Goal: Task Accomplishment & Management: Manage account settings

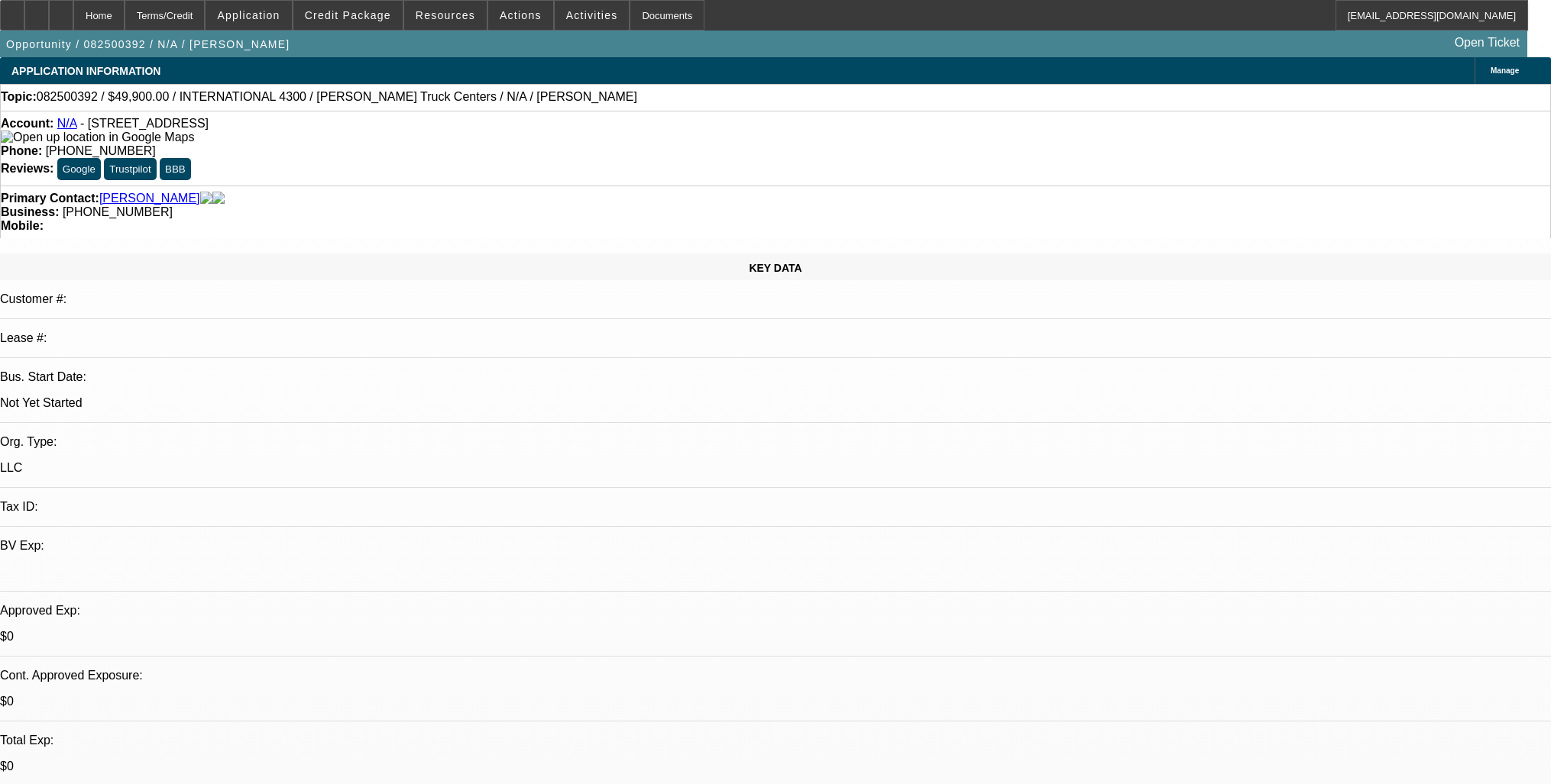
select select "0"
select select "0.1"
select select "4"
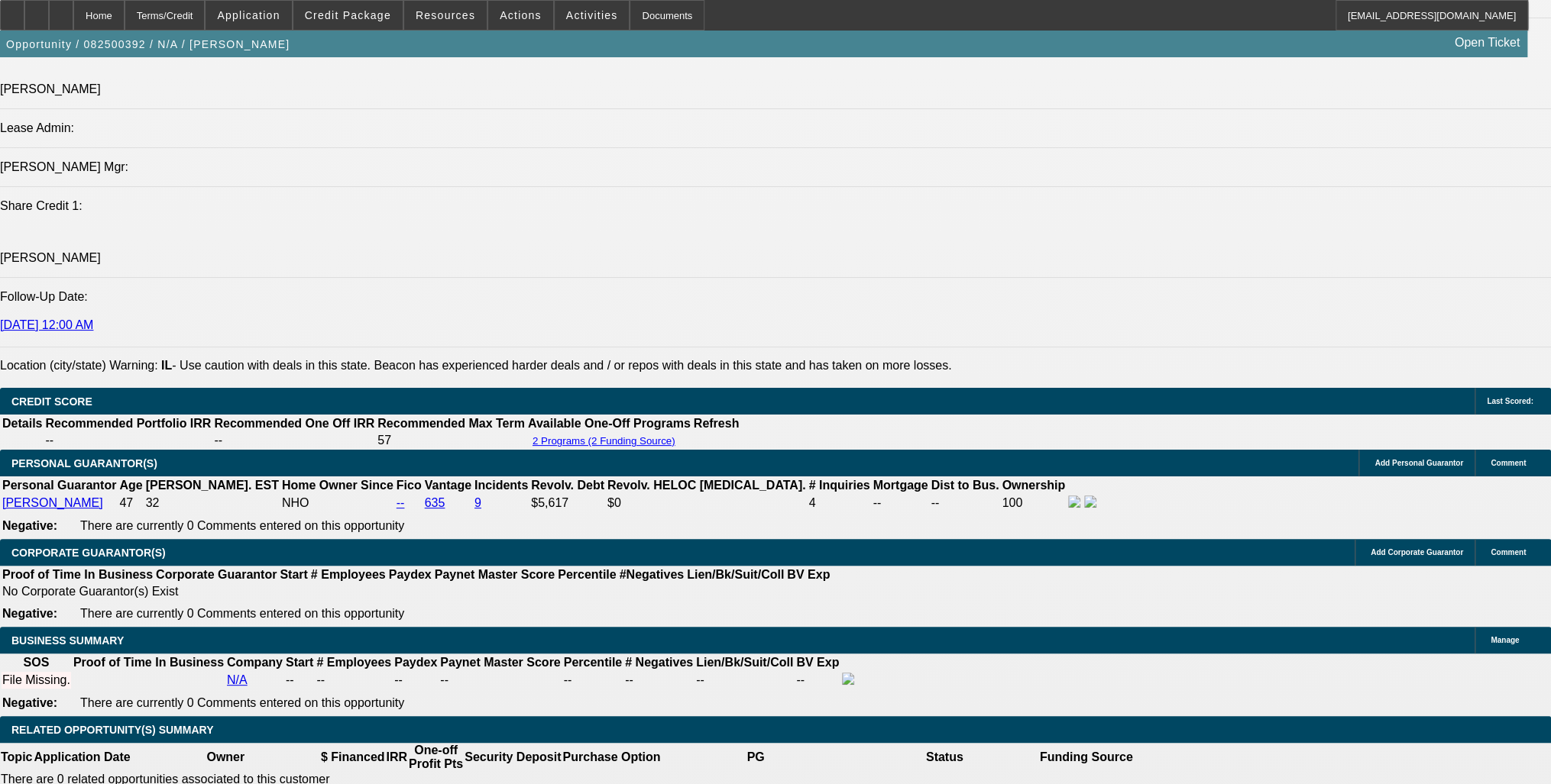
scroll to position [1894, 0]
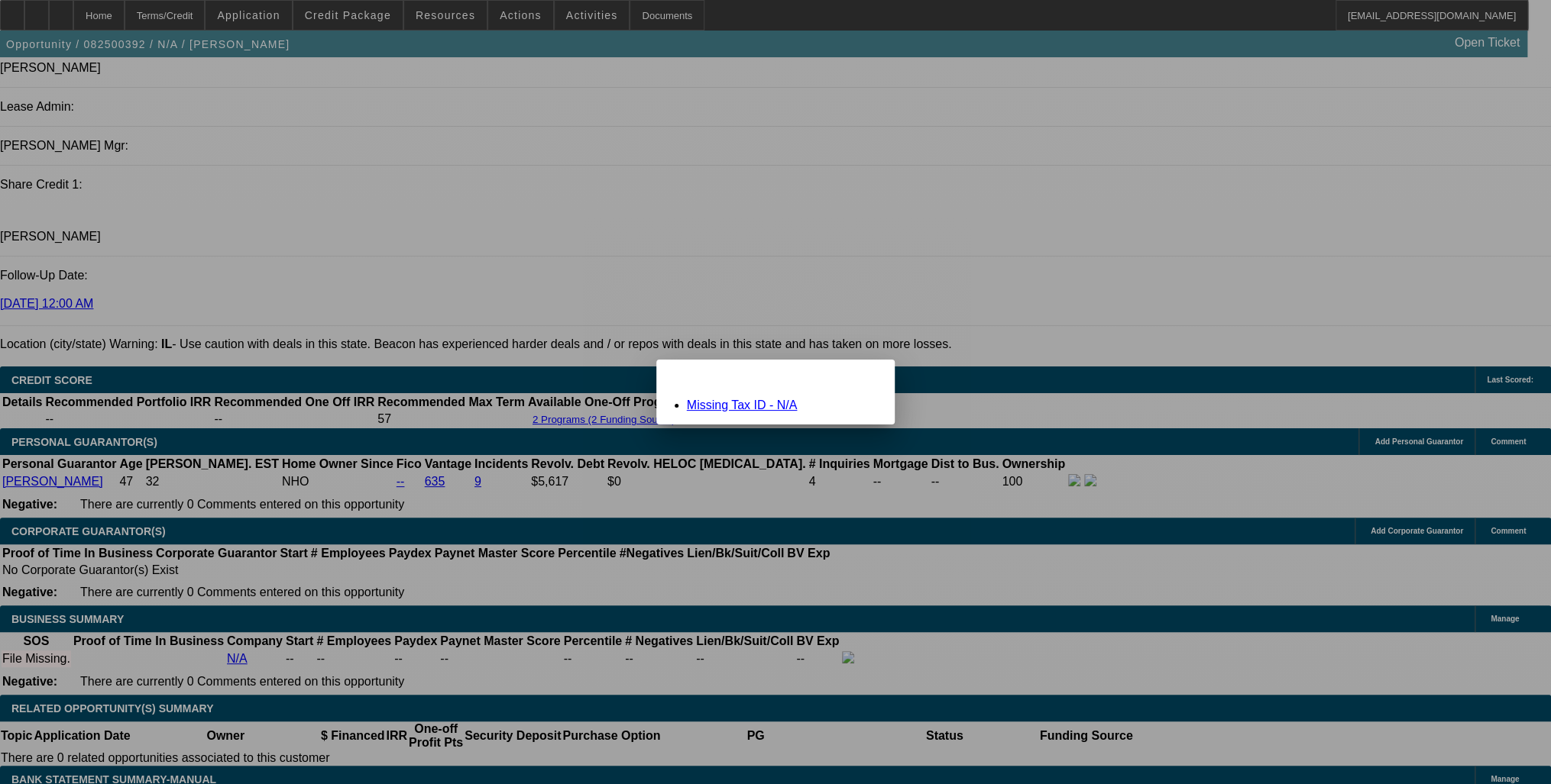
click at [866, 377] on span "Close" at bounding box center [875, 373] width 20 height 8
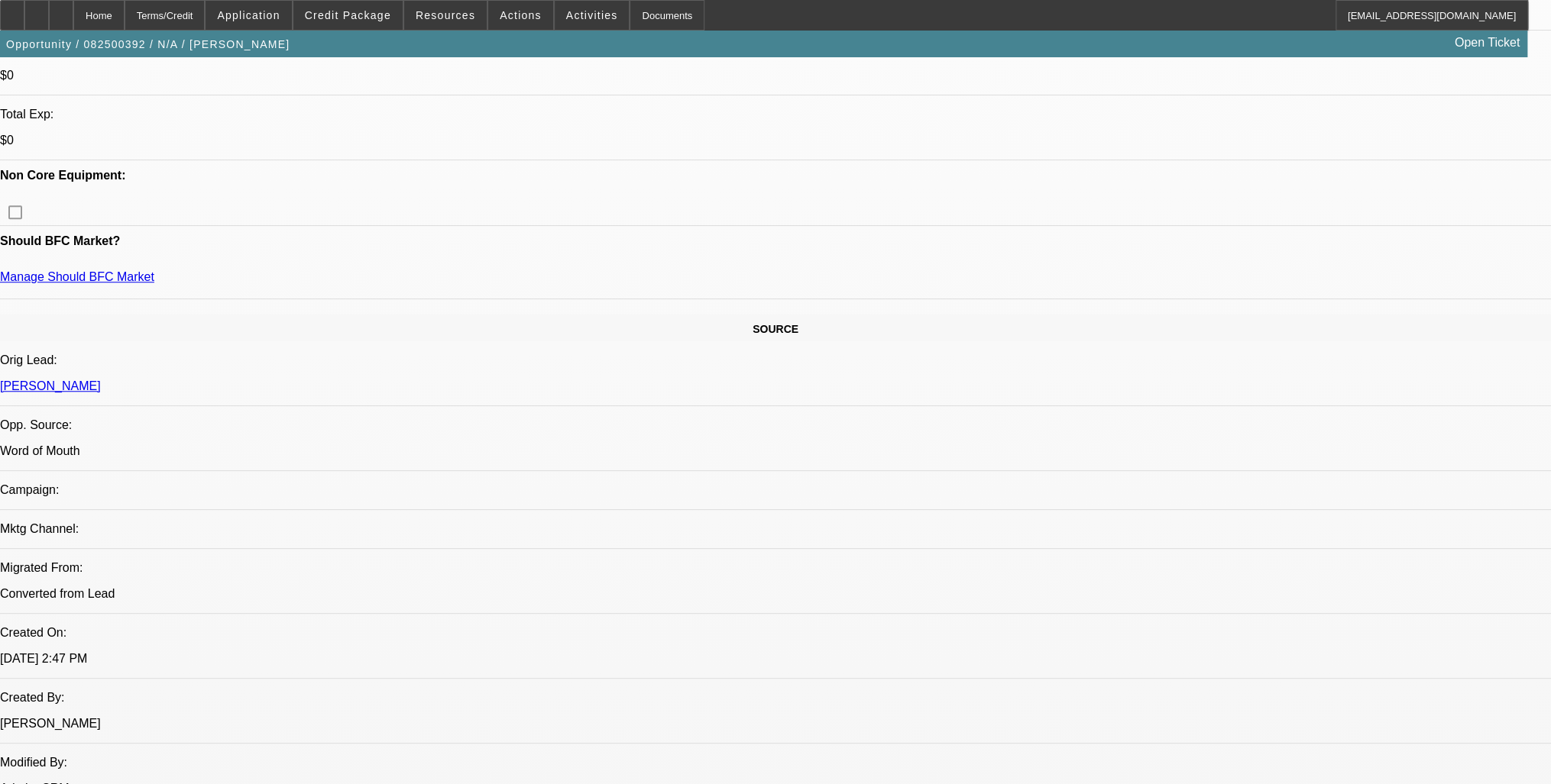
scroll to position [672, 0]
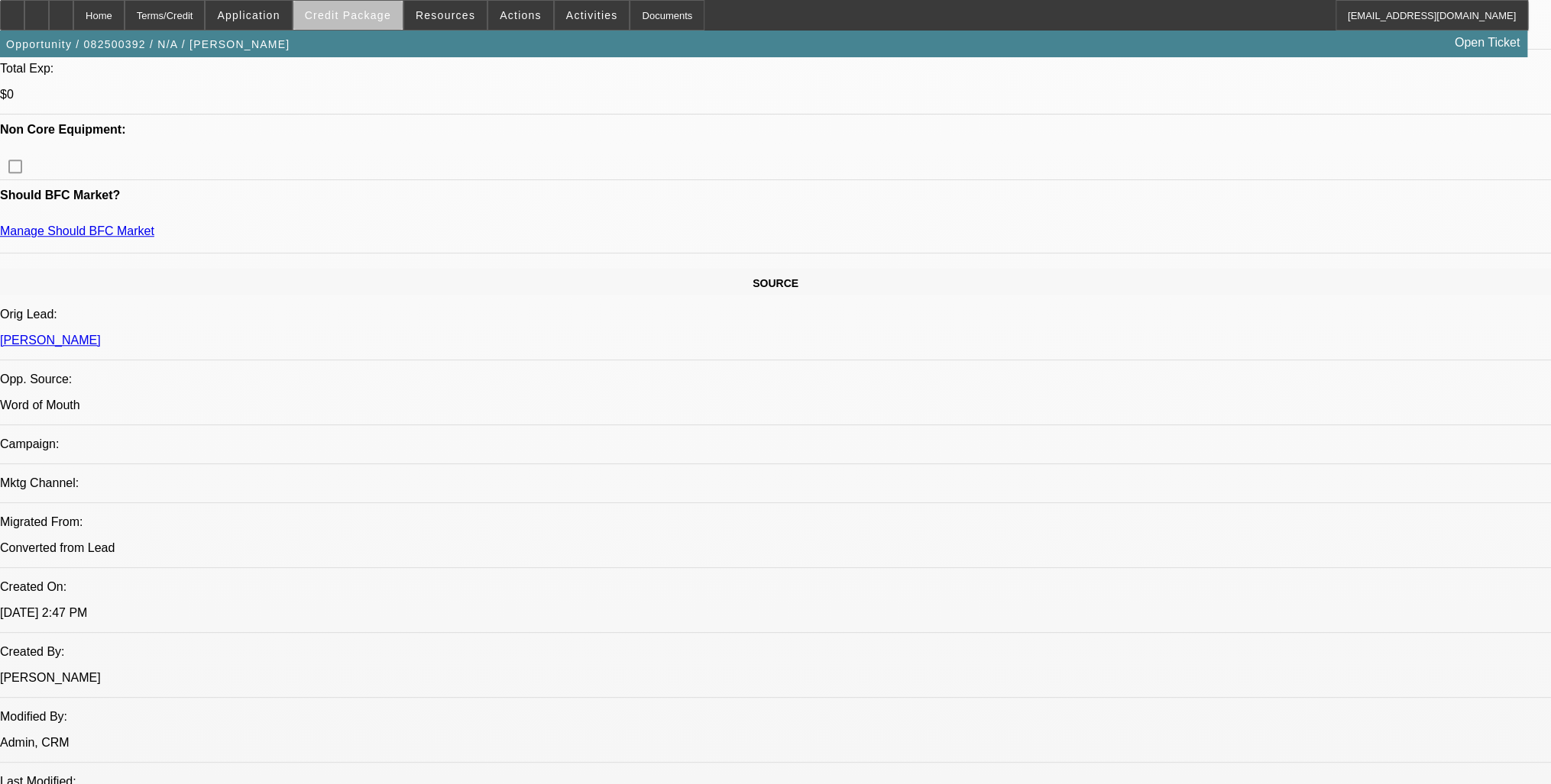
click at [370, 20] on span "Credit Package" at bounding box center [348, 15] width 86 height 12
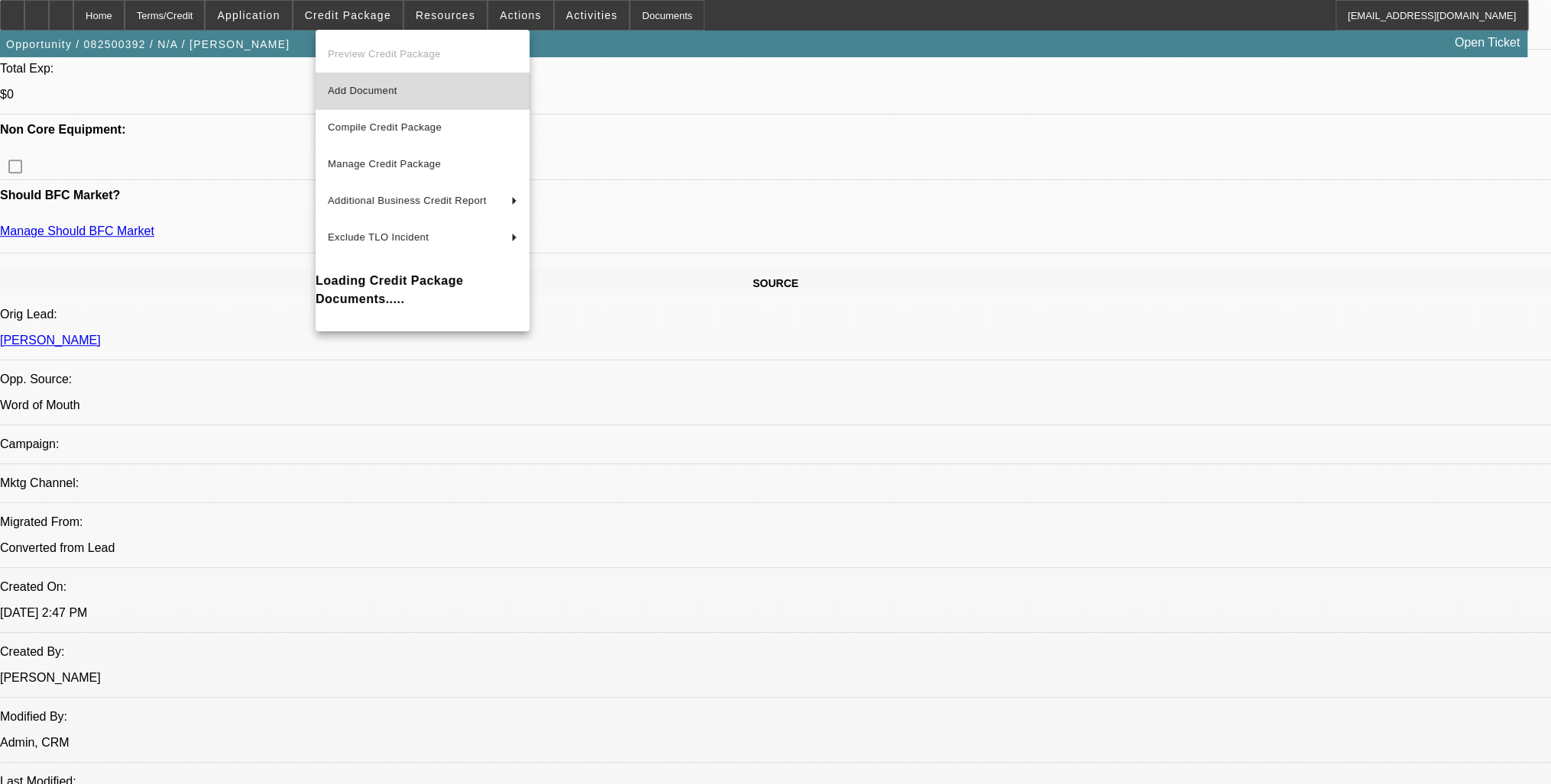
click at [406, 99] on span "Add Document" at bounding box center [423, 91] width 189 height 19
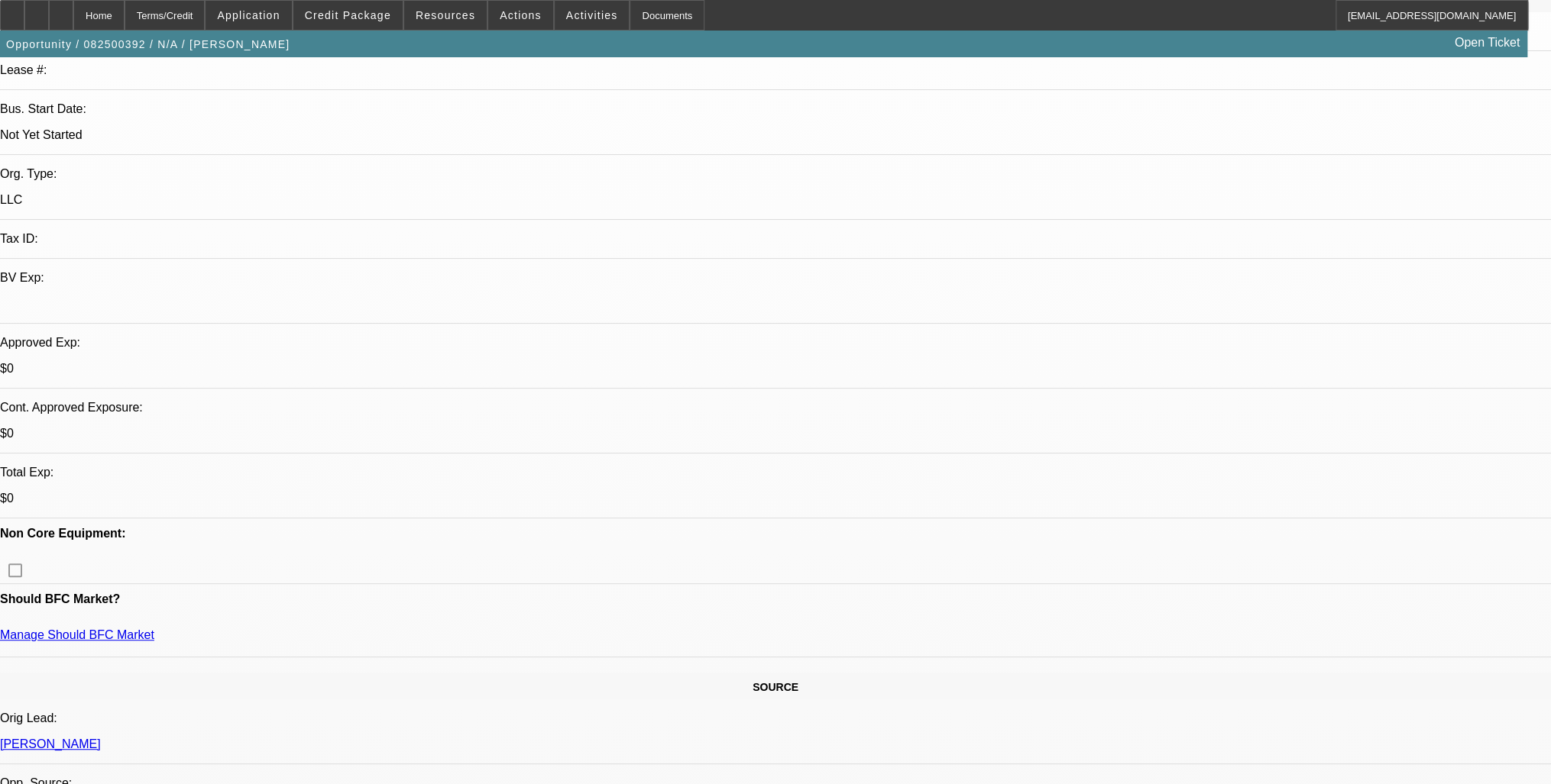
scroll to position [0, 0]
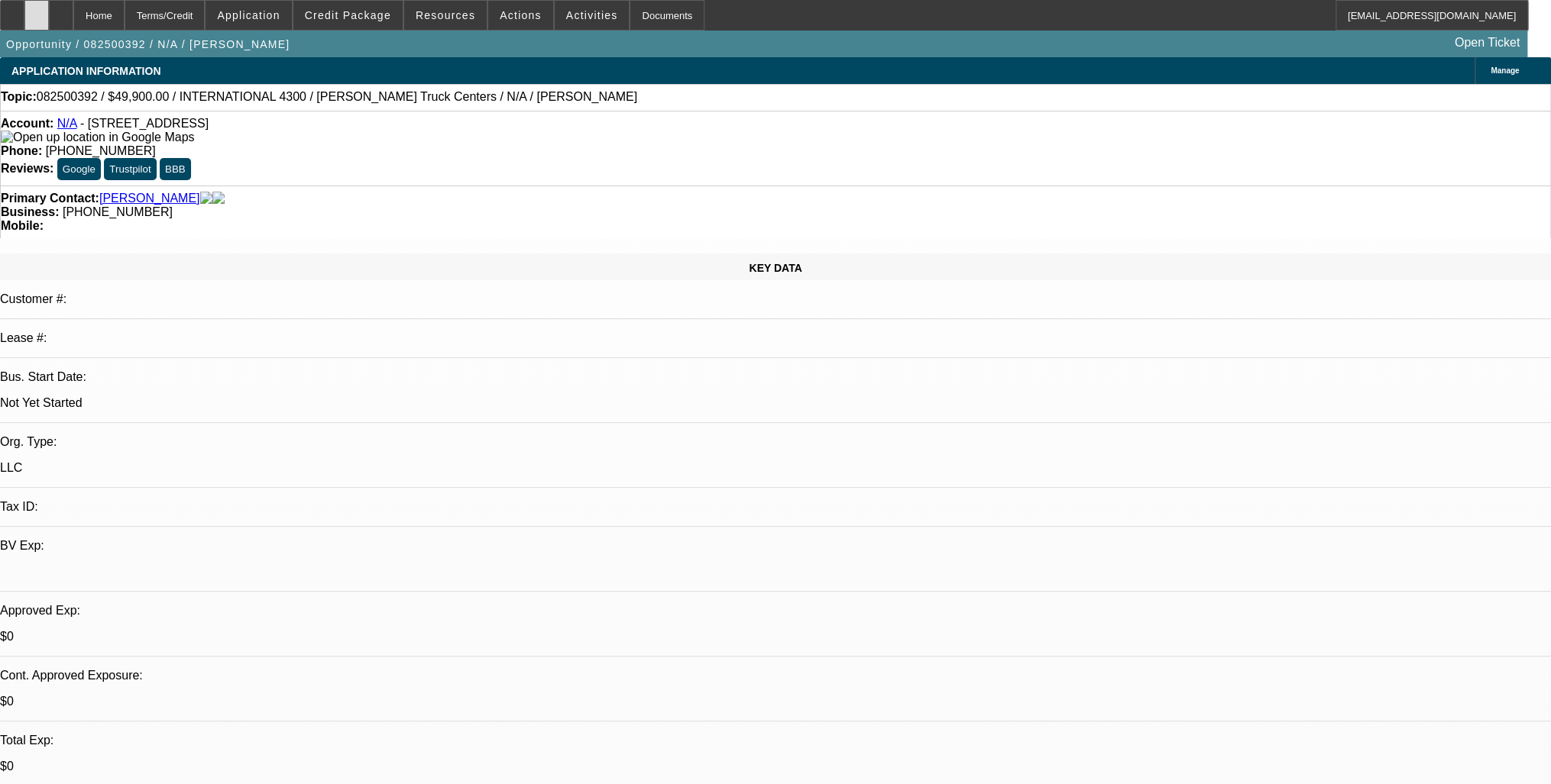
click at [37, 10] on icon at bounding box center [37, 10] width 0 height 0
click at [373, 17] on span "Credit Package" at bounding box center [348, 15] width 86 height 12
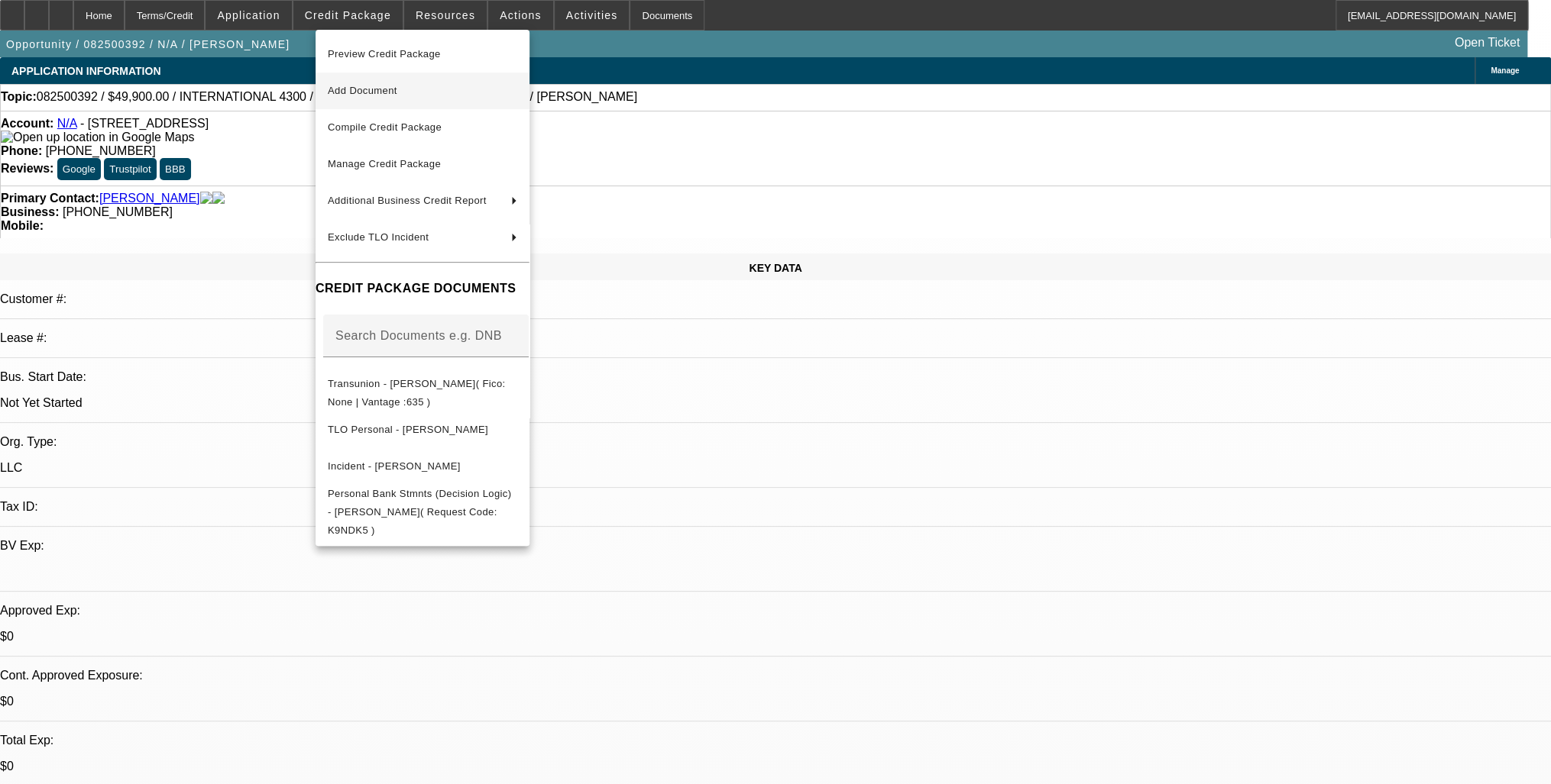
click at [414, 87] on span "Add Document" at bounding box center [423, 91] width 189 height 19
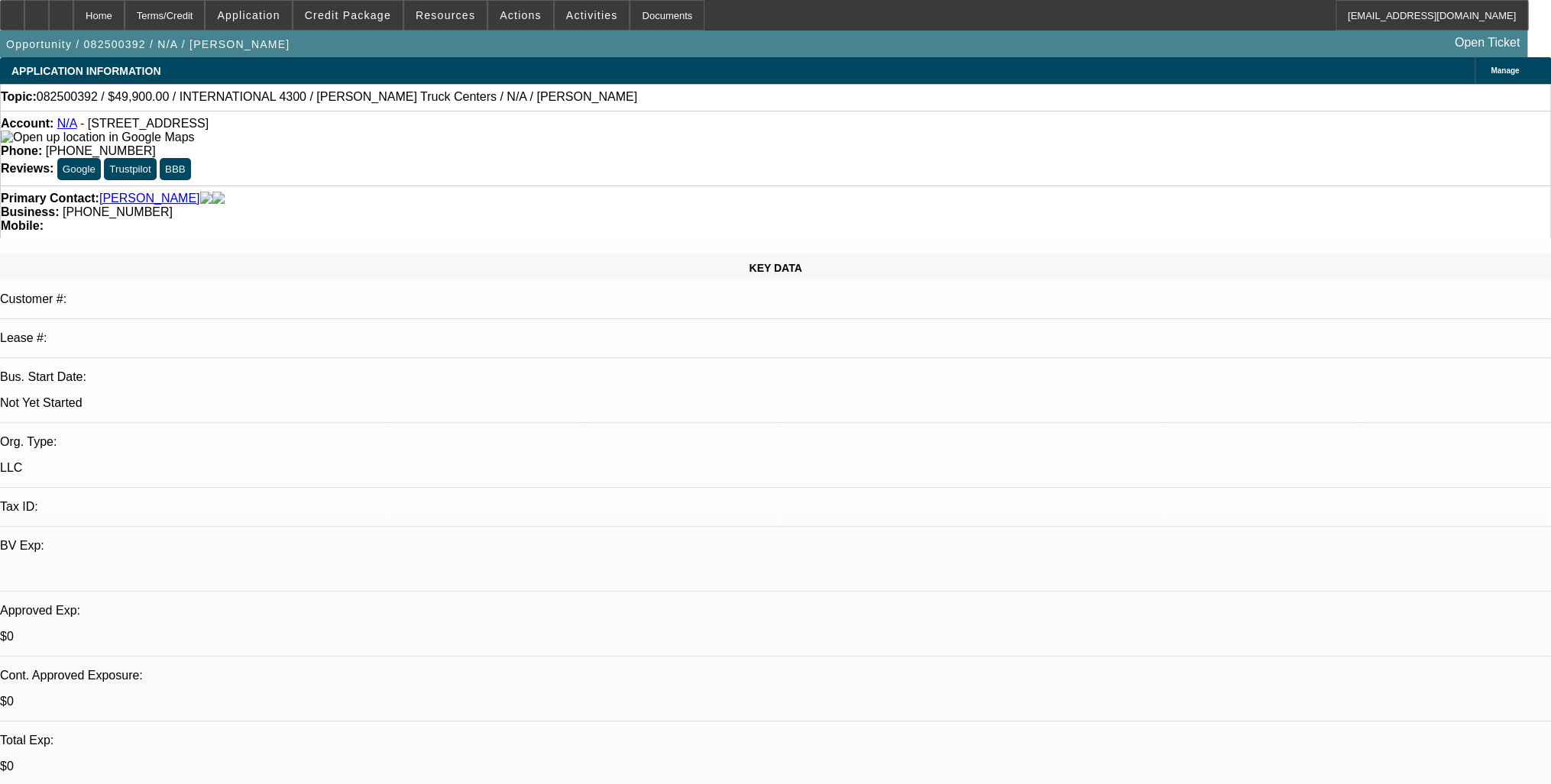
click at [831, 783] on html "Home Terms/Credit Application Credit Package Resources Actions Activities Docum…" at bounding box center [775, 392] width 1551 height 784
drag, startPoint x: 590, startPoint y: 164, endPoint x: 579, endPoint y: 174, distance: 14.9
click at [579, 206] on div "Business: [PHONE_NUMBER]" at bounding box center [775, 212] width 1549 height 14
copy span "[PHONE_NUMBER]"
click at [699, 185] on div "Primary Contact: [PERSON_NAME] Business: [PHONE_NUMBER] Mobile:" at bounding box center [775, 211] width 1551 height 53
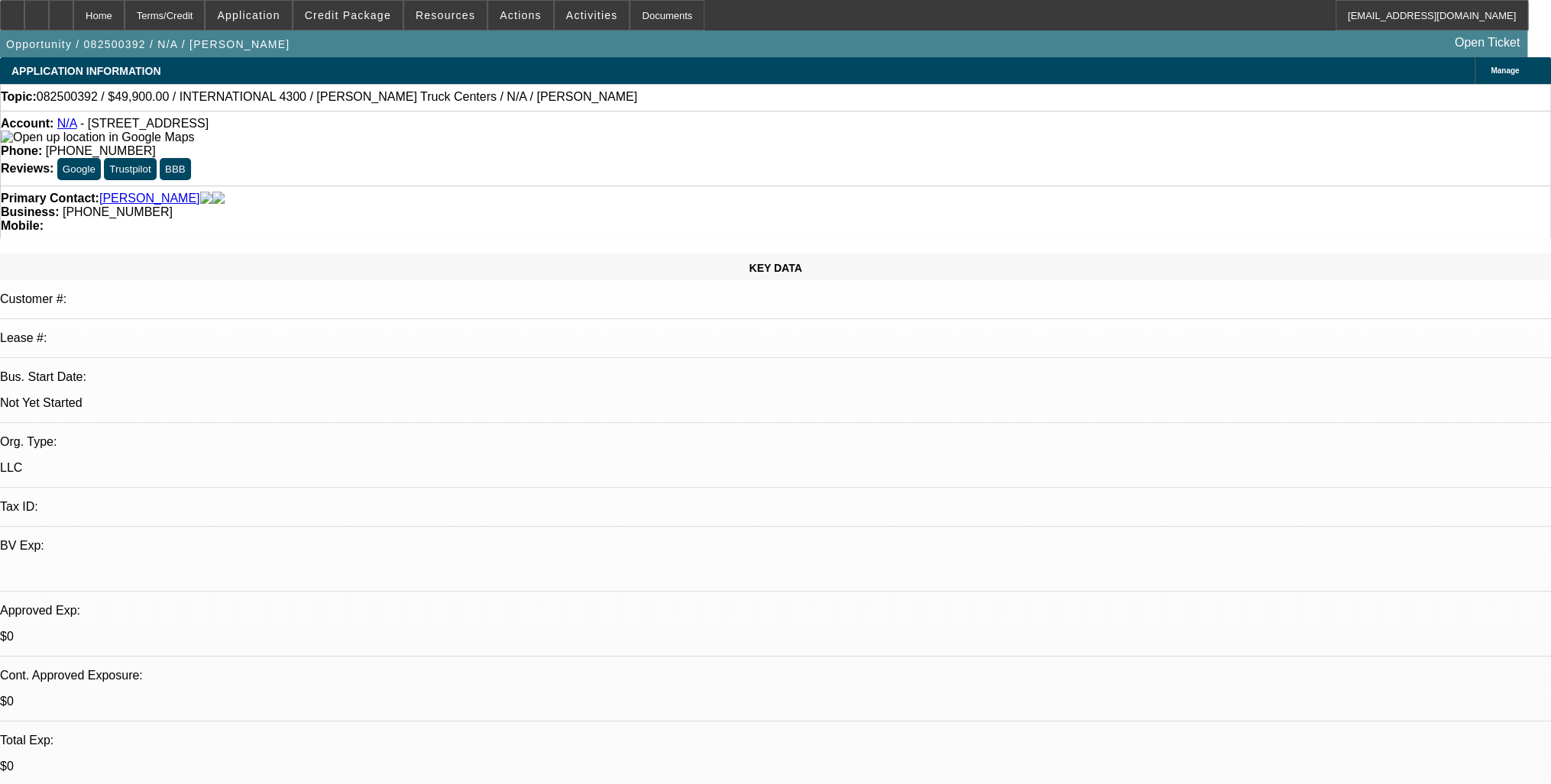
click at [1474, 62] on div "Manage" at bounding box center [1512, 70] width 76 height 27
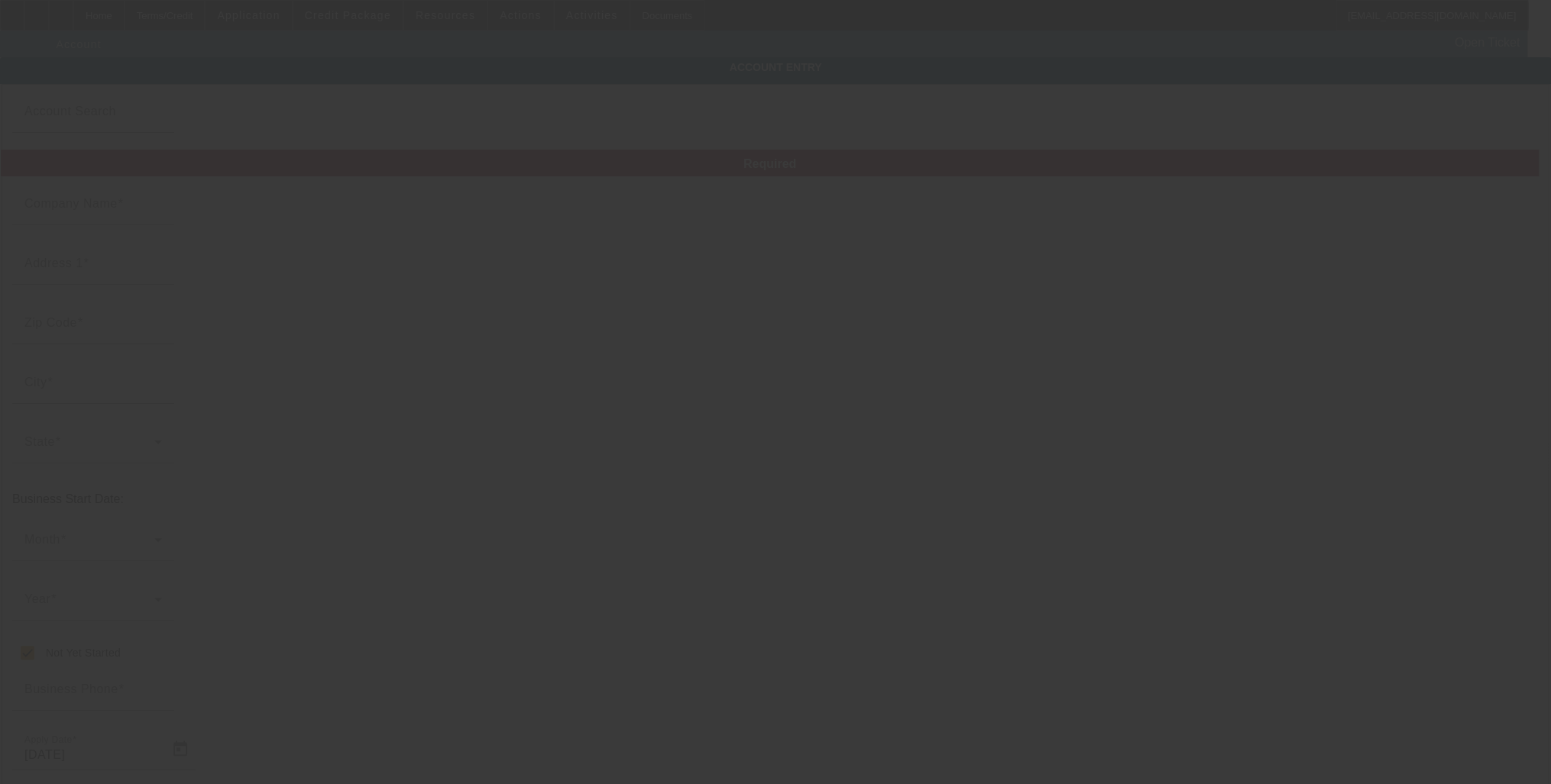
type input "N/A"
type input "[STREET_ADDRESS]"
type input "60115"
type input "Dekalb"
checkbox input "true"
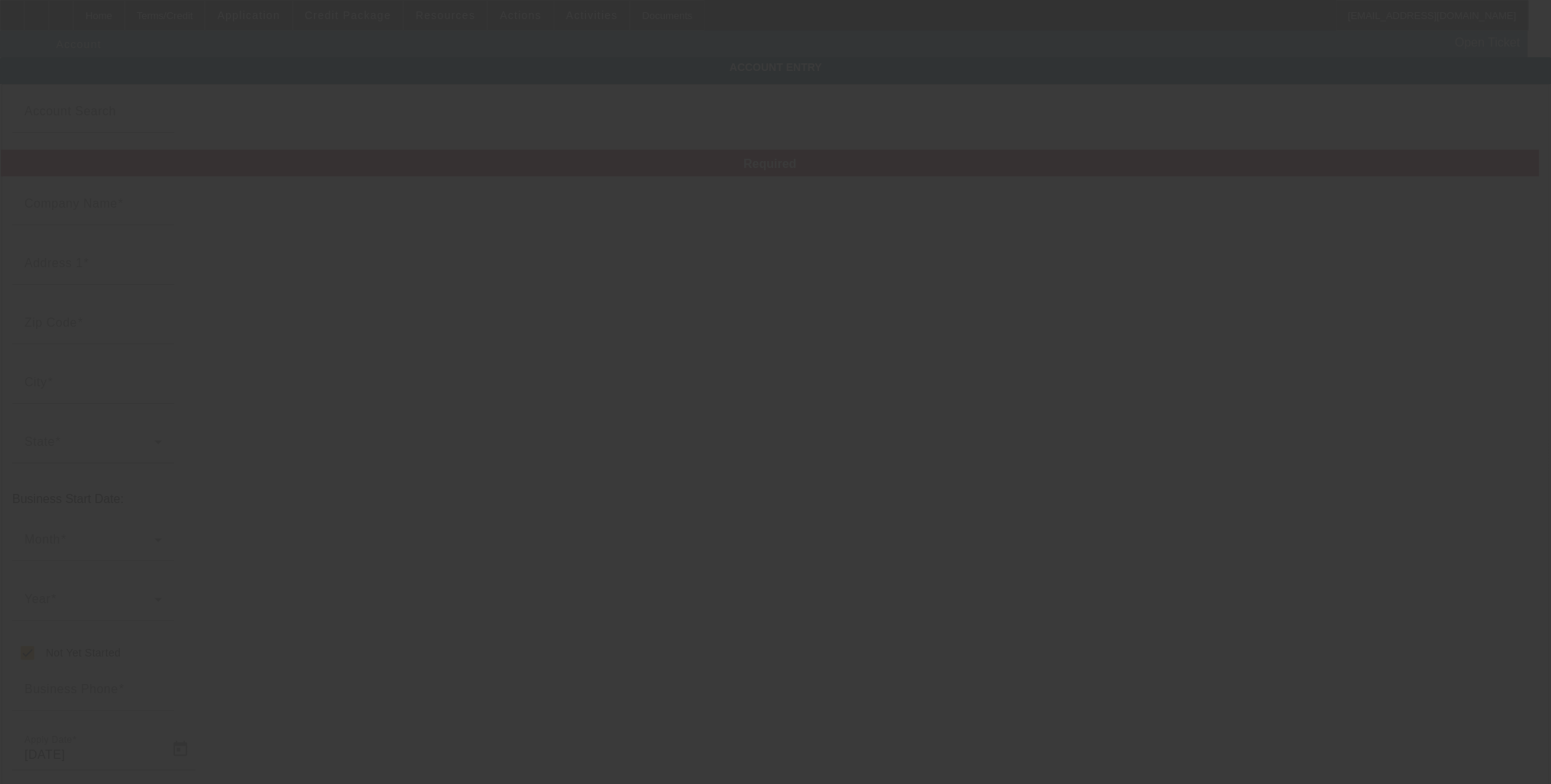
type input "[PHONE_NUMBER]"
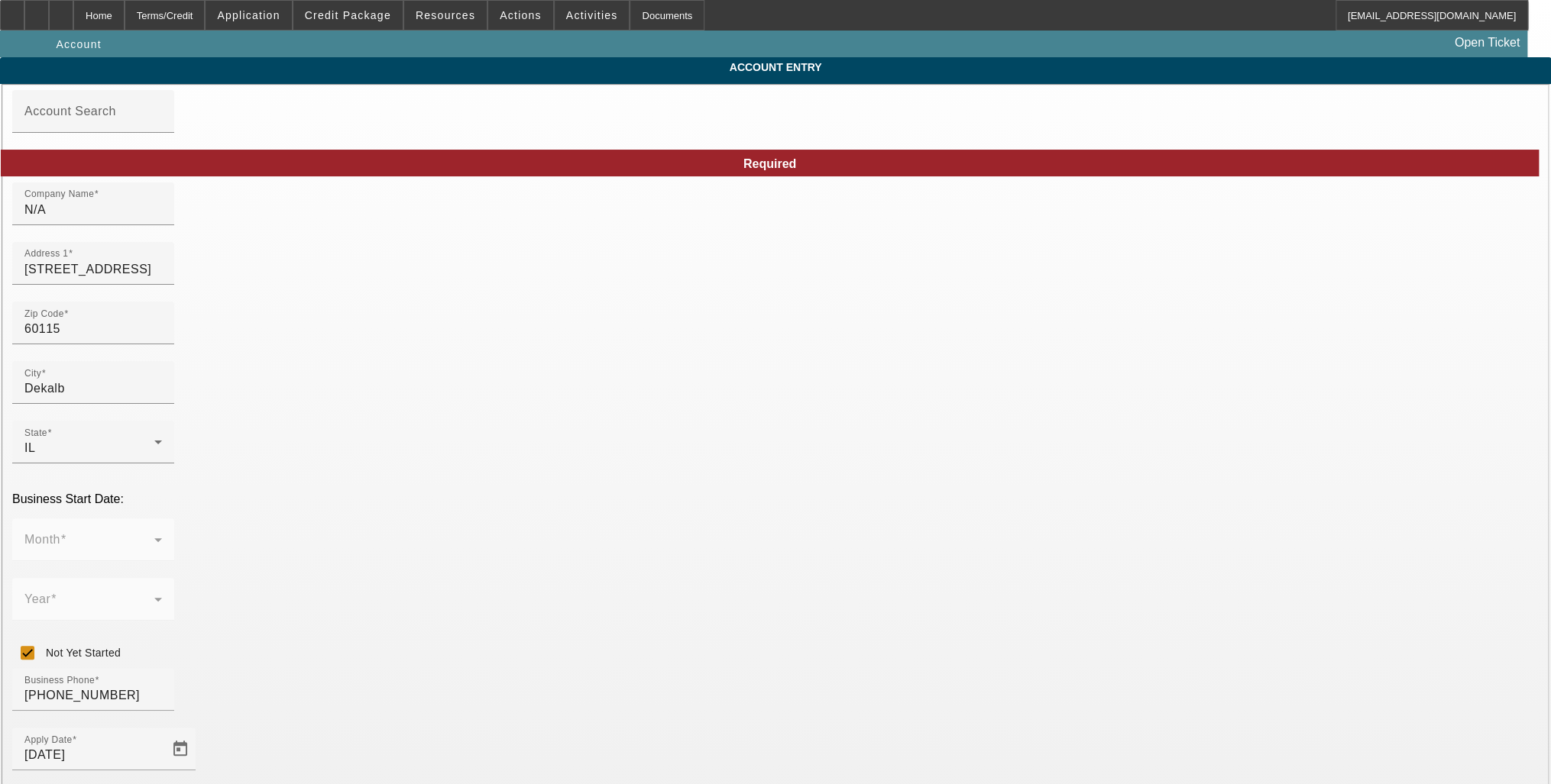
type input "[DATE]"
click at [162, 219] on input "N/A" at bounding box center [93, 210] width 137 height 19
drag, startPoint x: 589, startPoint y: 221, endPoint x: 417, endPoint y: 225, distance: 172.0
click at [162, 219] on input "N/A" at bounding box center [93, 210] width 137 height 19
drag, startPoint x: 411, startPoint y: 223, endPoint x: 343, endPoint y: 226, distance: 68.1
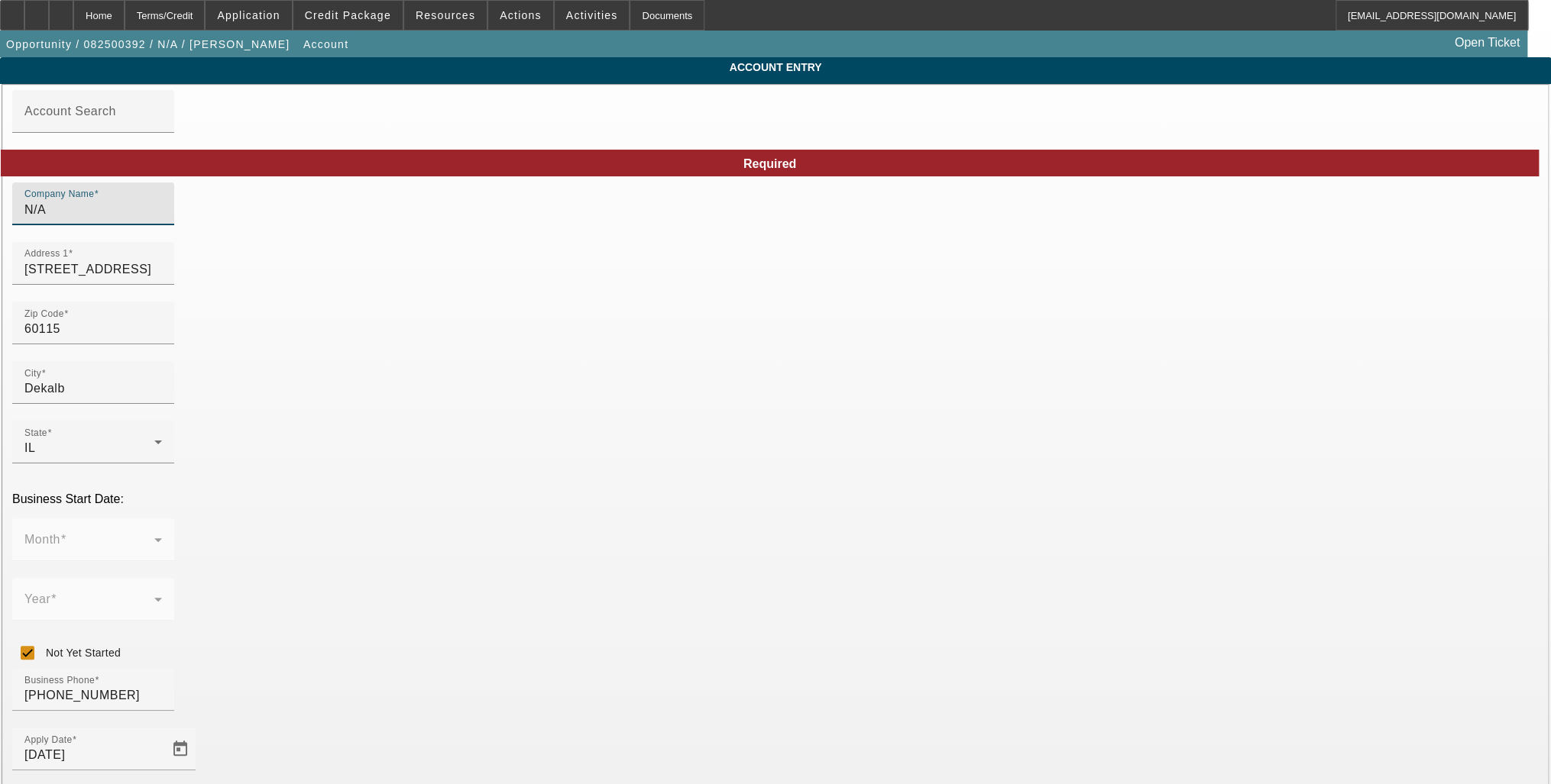
click at [174, 225] on div "Company Name N/A" at bounding box center [93, 204] width 162 height 43
type input "Little [PERSON_NAME]'s Towing & Recovery LLC"
click at [773, 330] on div "Zip Code 60115" at bounding box center [775, 331] width 1526 height 59
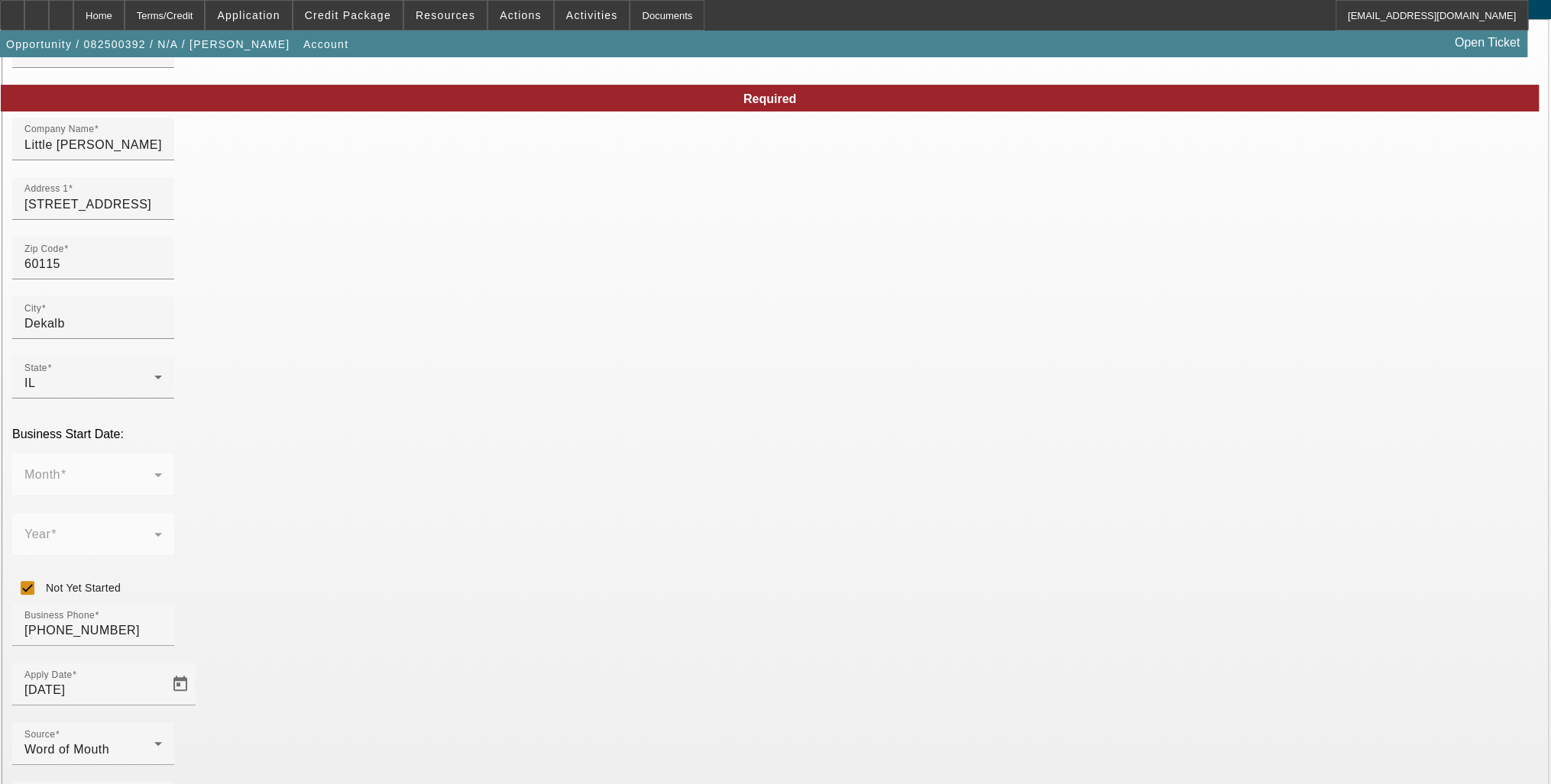
scroll to position [118, 0]
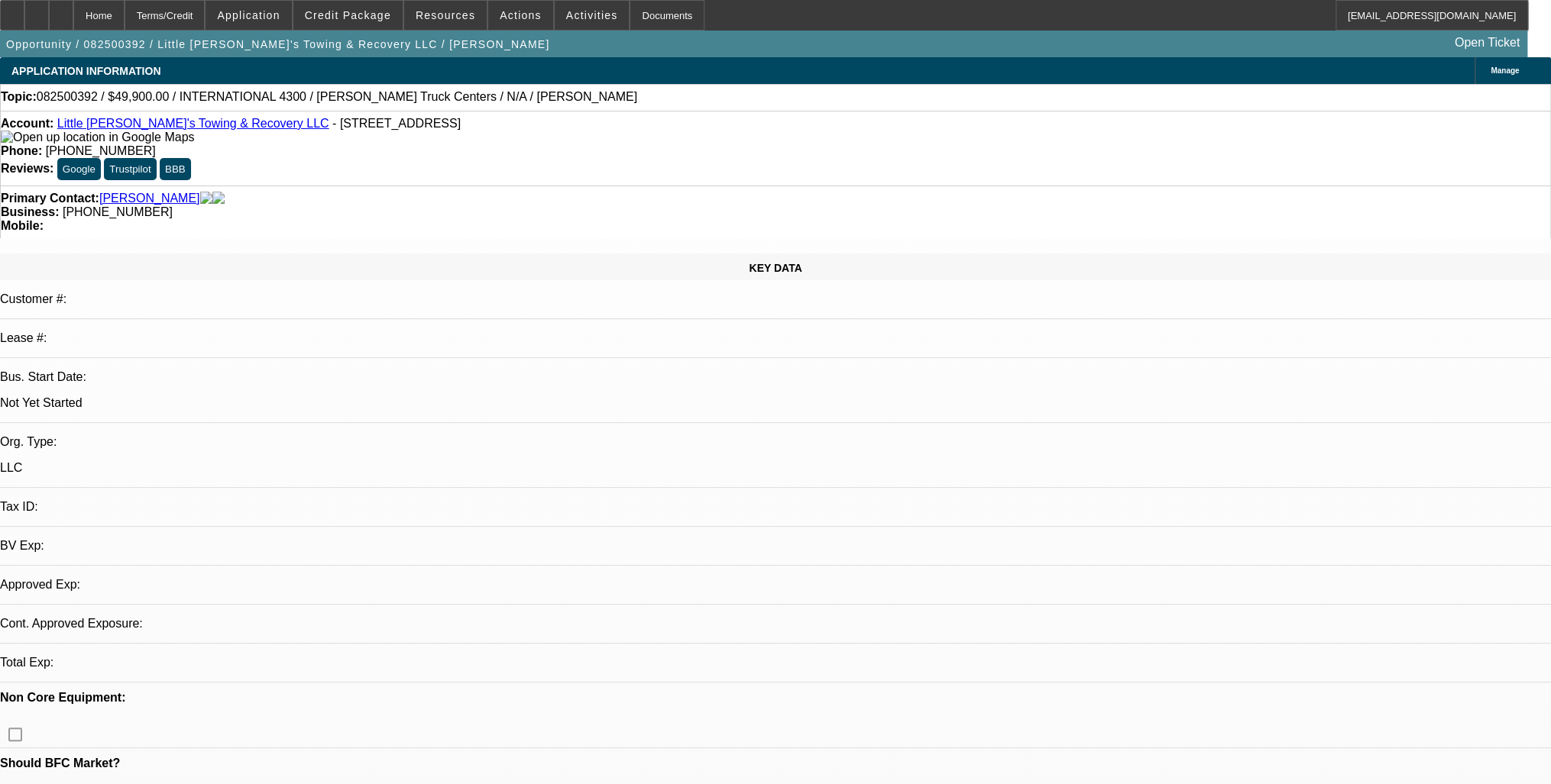
select select "0"
select select "0.1"
select select "4"
click at [1491, 72] on span "Manage" at bounding box center [1505, 70] width 28 height 8
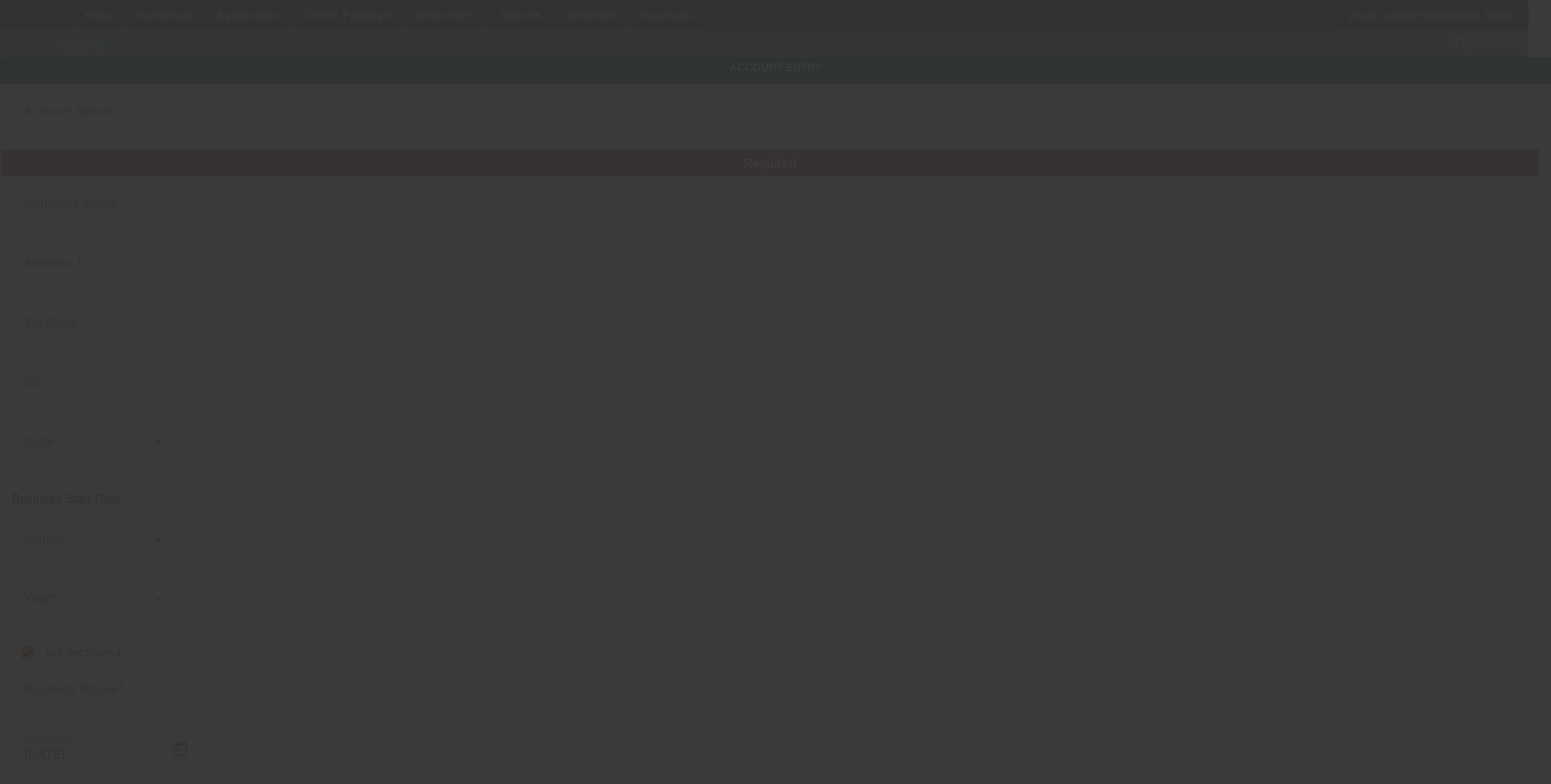
type input "Little [PERSON_NAME]'s Towing & Recovery LLC"
type input "[STREET_ADDRESS]"
type input "60115"
type input "Dekalb"
checkbox input "true"
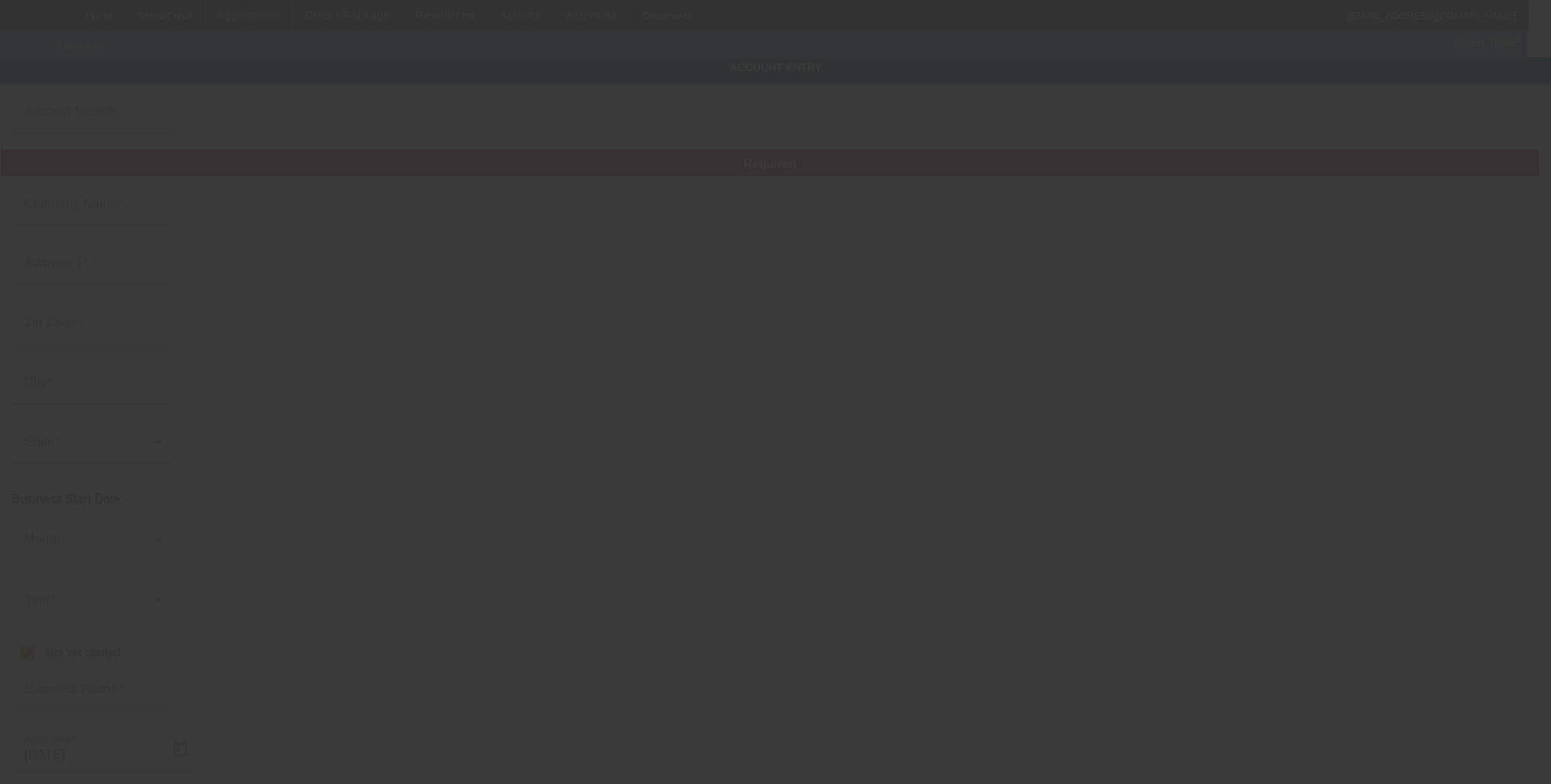
type input "[PHONE_NUMBER]"
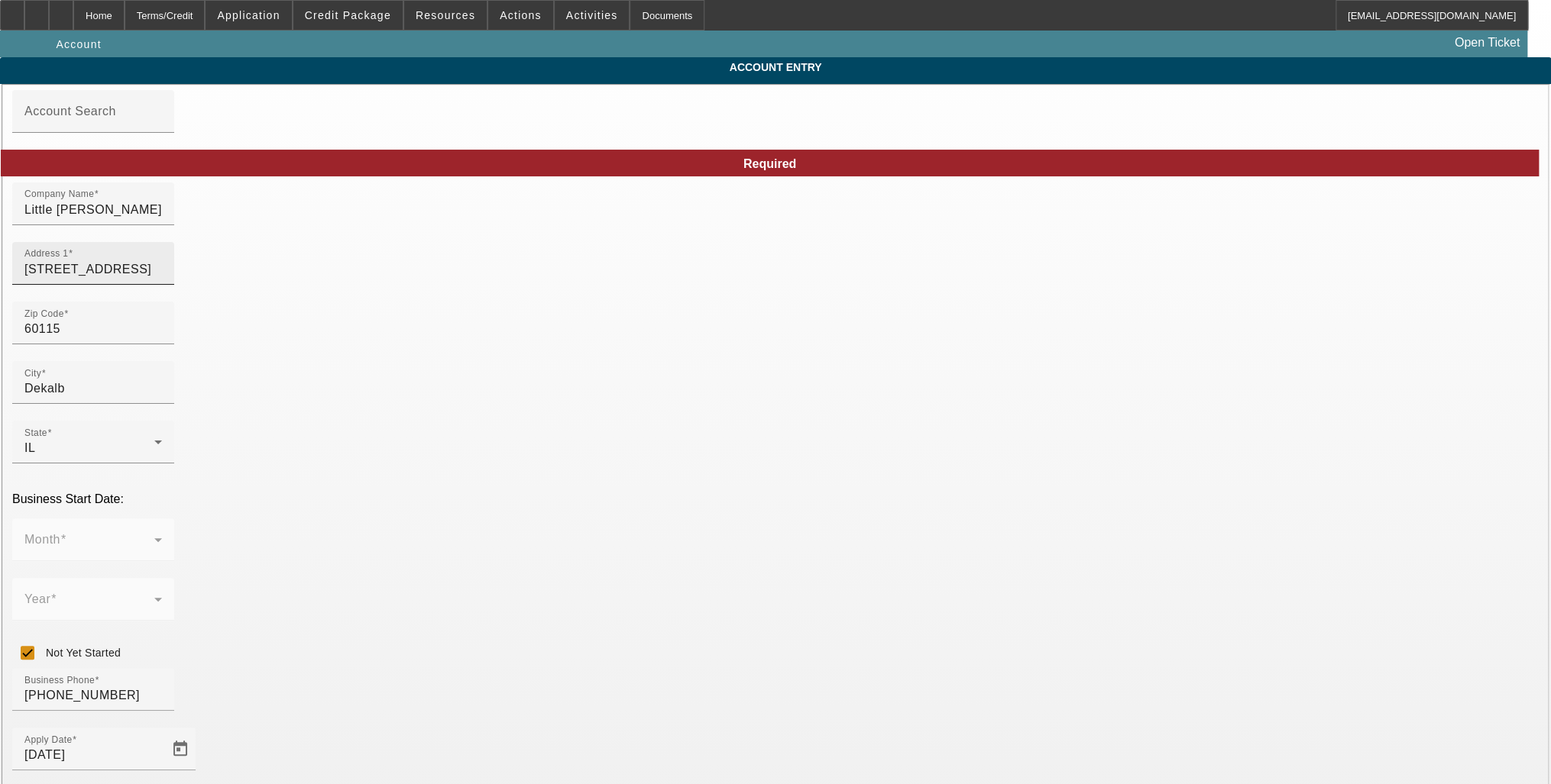
type input "[DATE]"
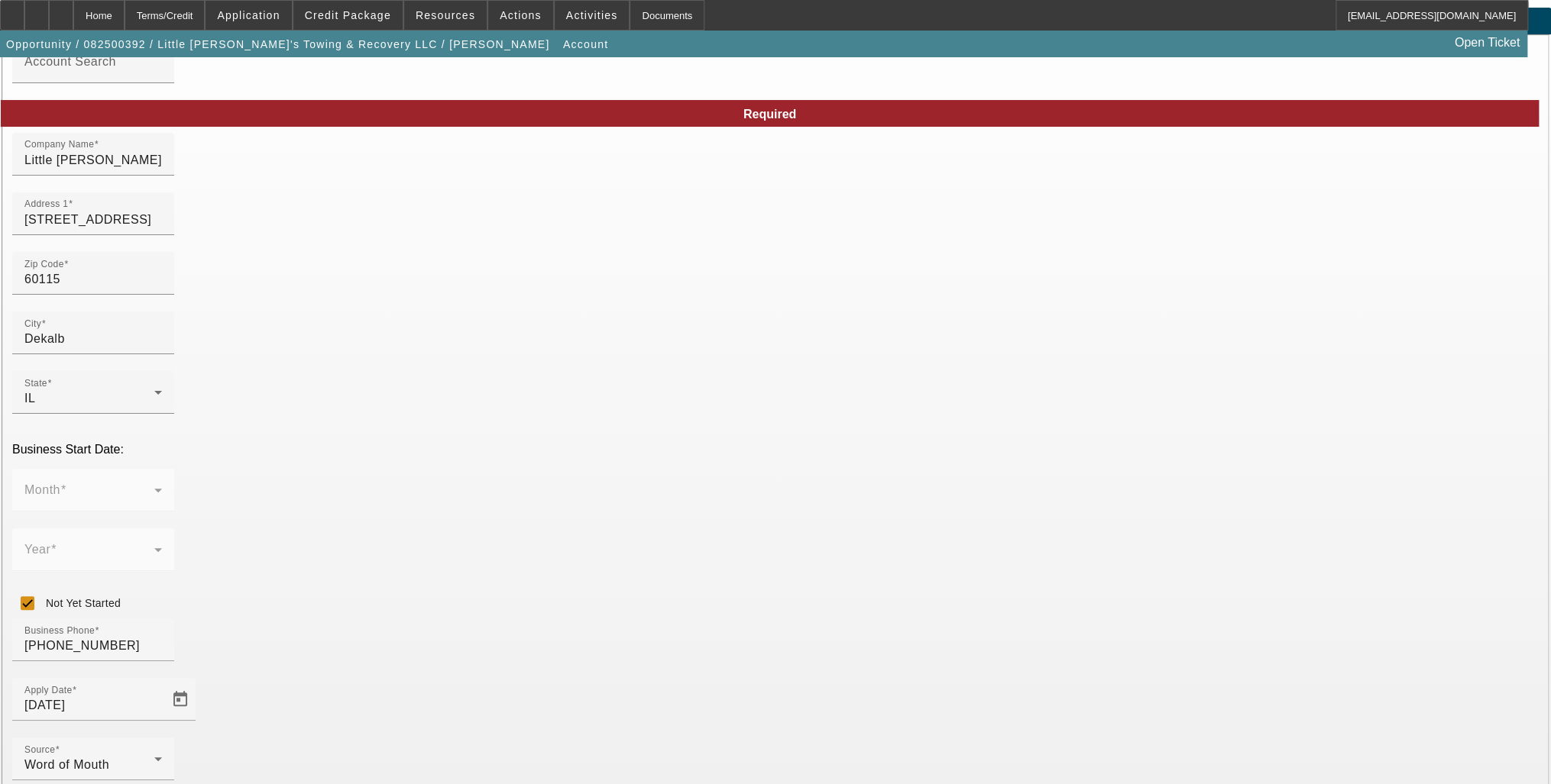
scroll to position [118, 0]
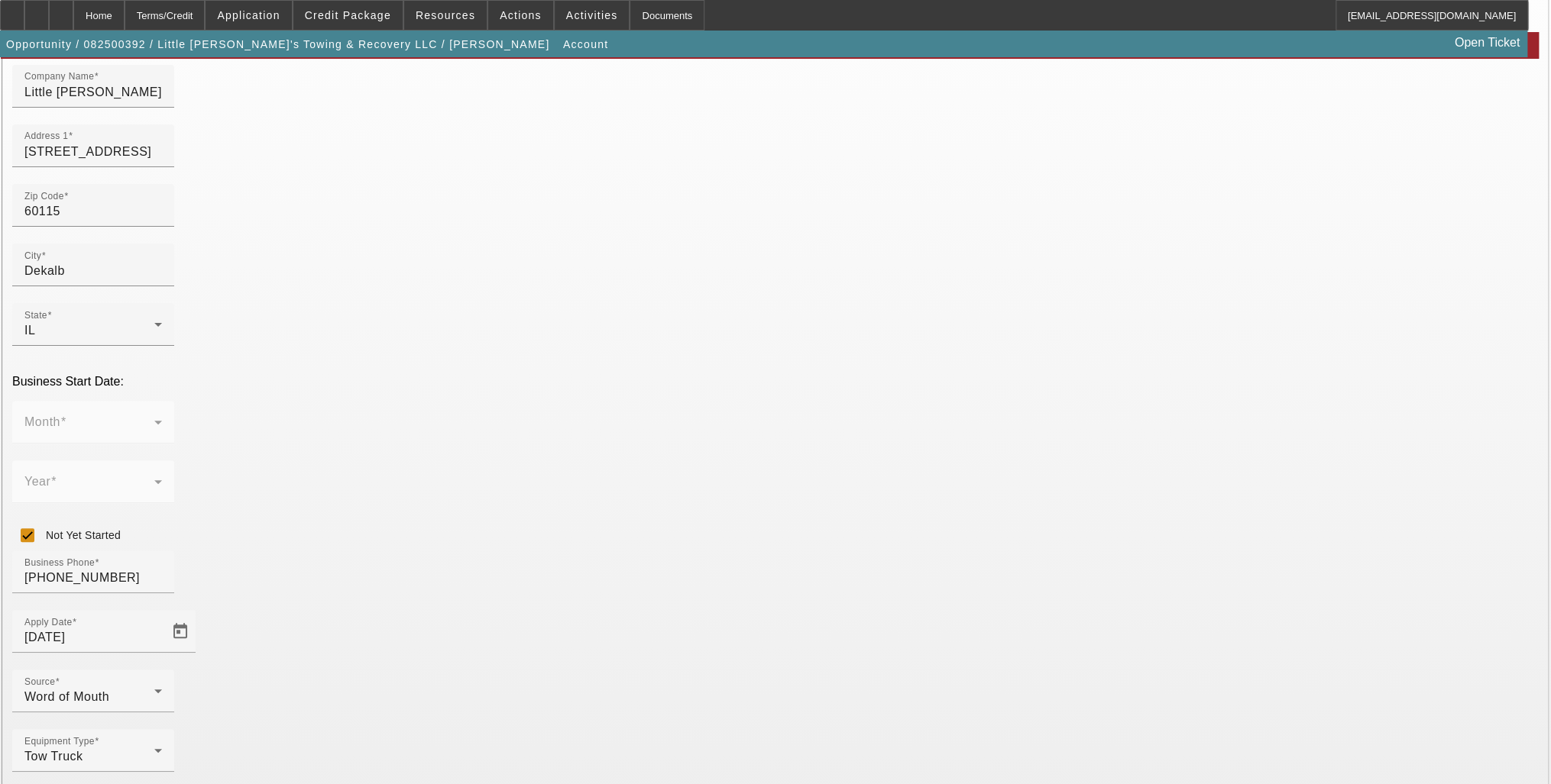
type input "000000000"
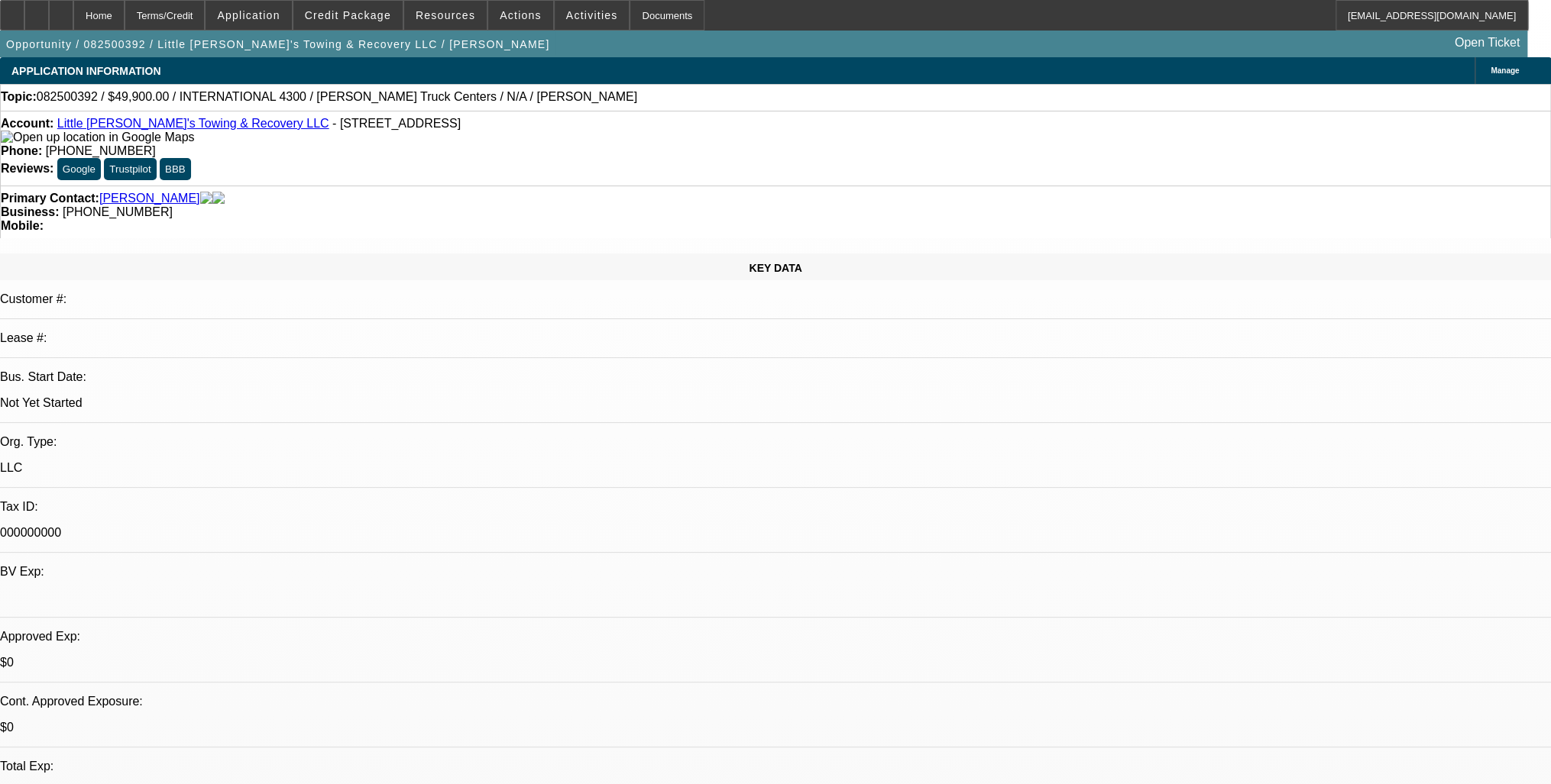
select select "0"
select select "0.1"
select select "4"
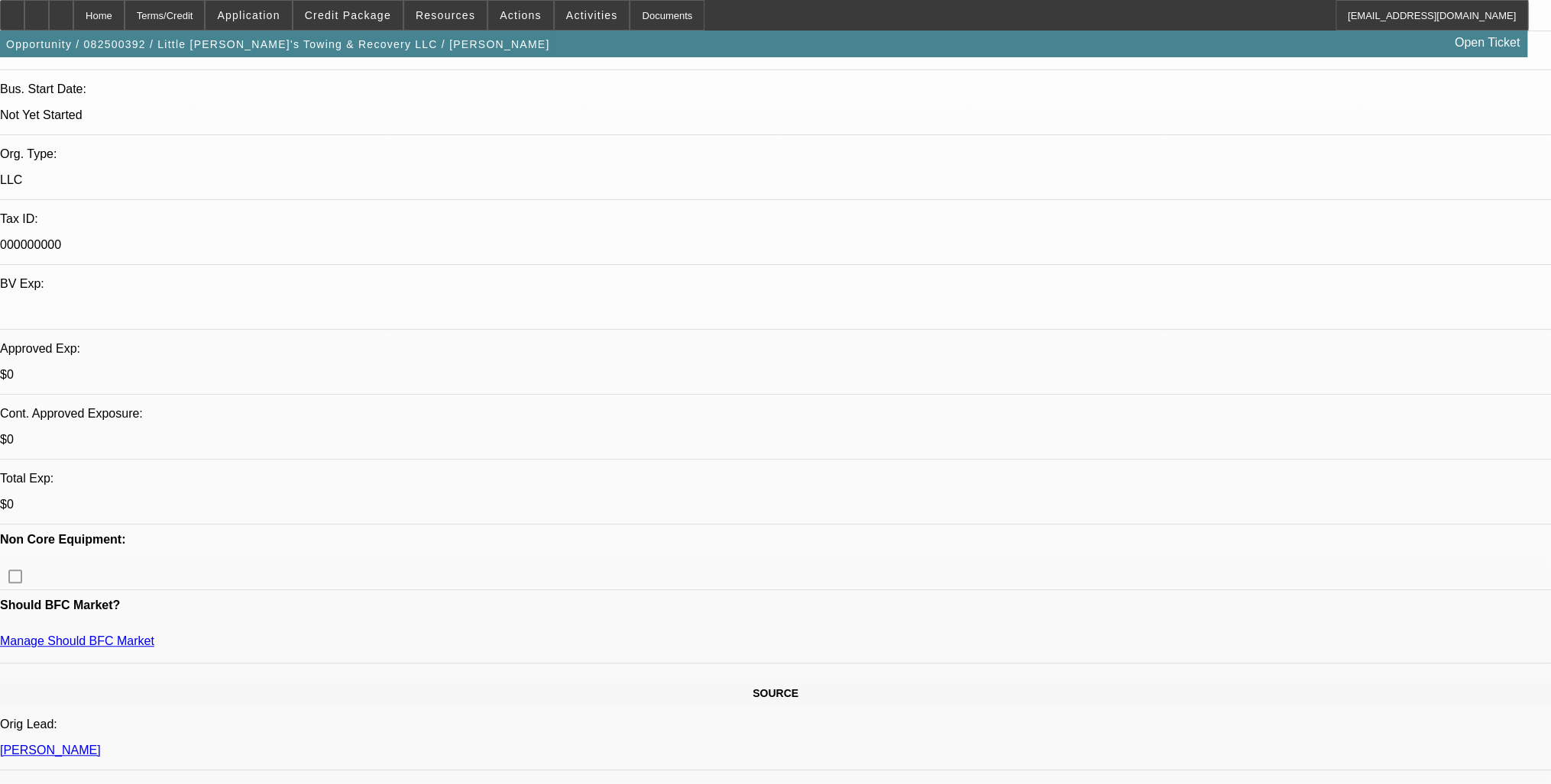
scroll to position [245, 0]
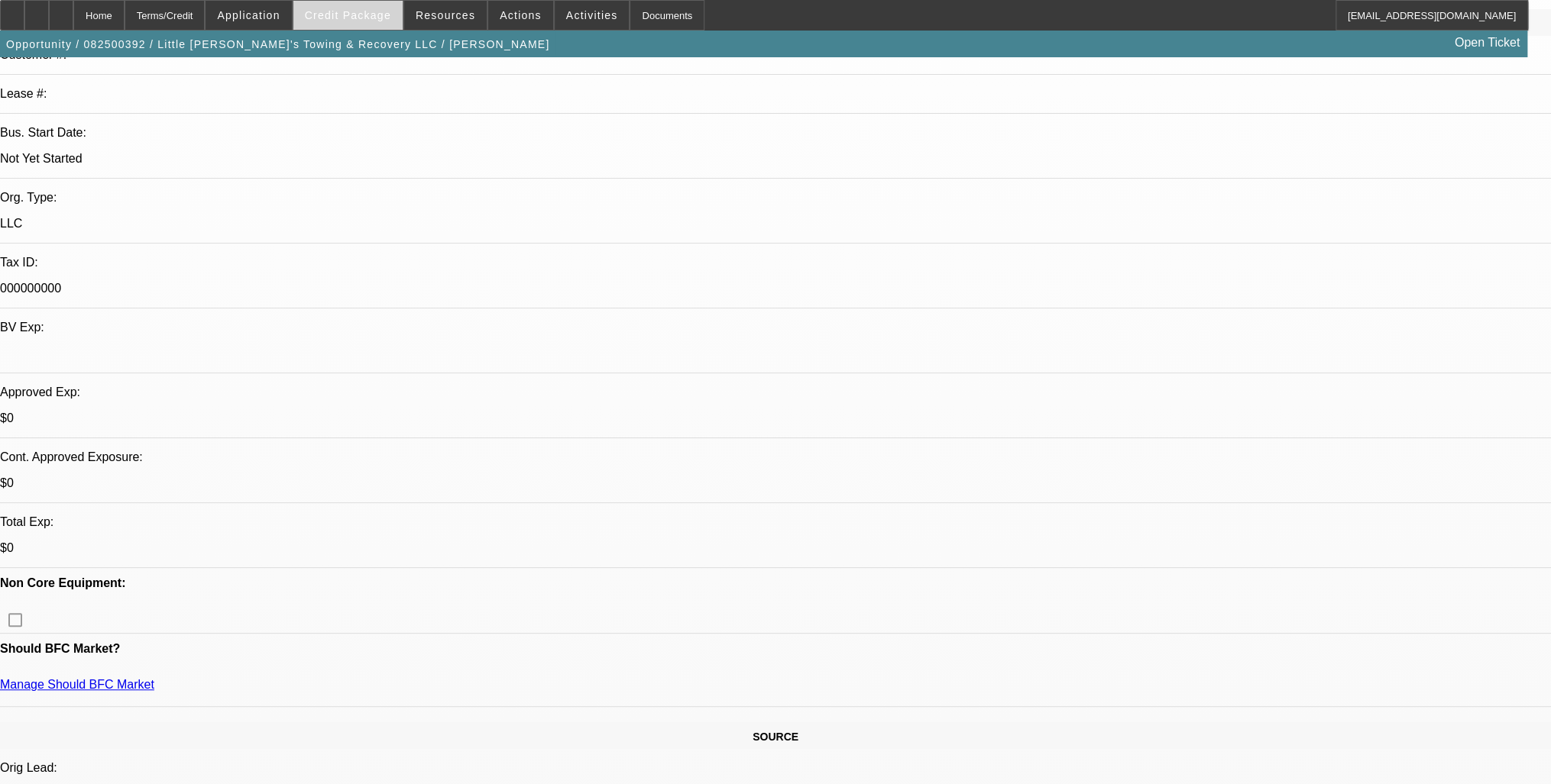
click at [387, 12] on span "Credit Package" at bounding box center [348, 15] width 86 height 12
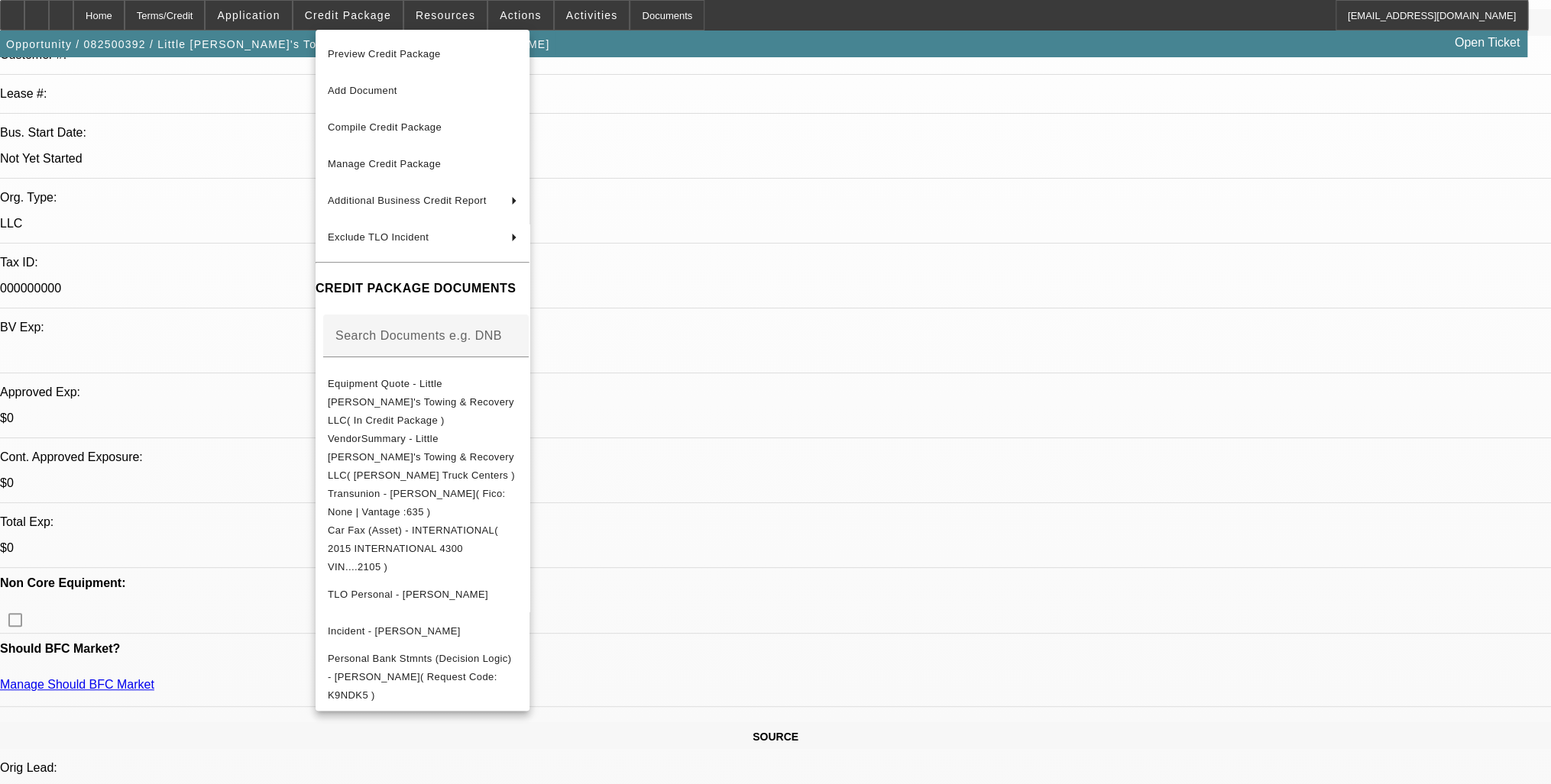
click at [787, 504] on div at bounding box center [775, 392] width 1551 height 784
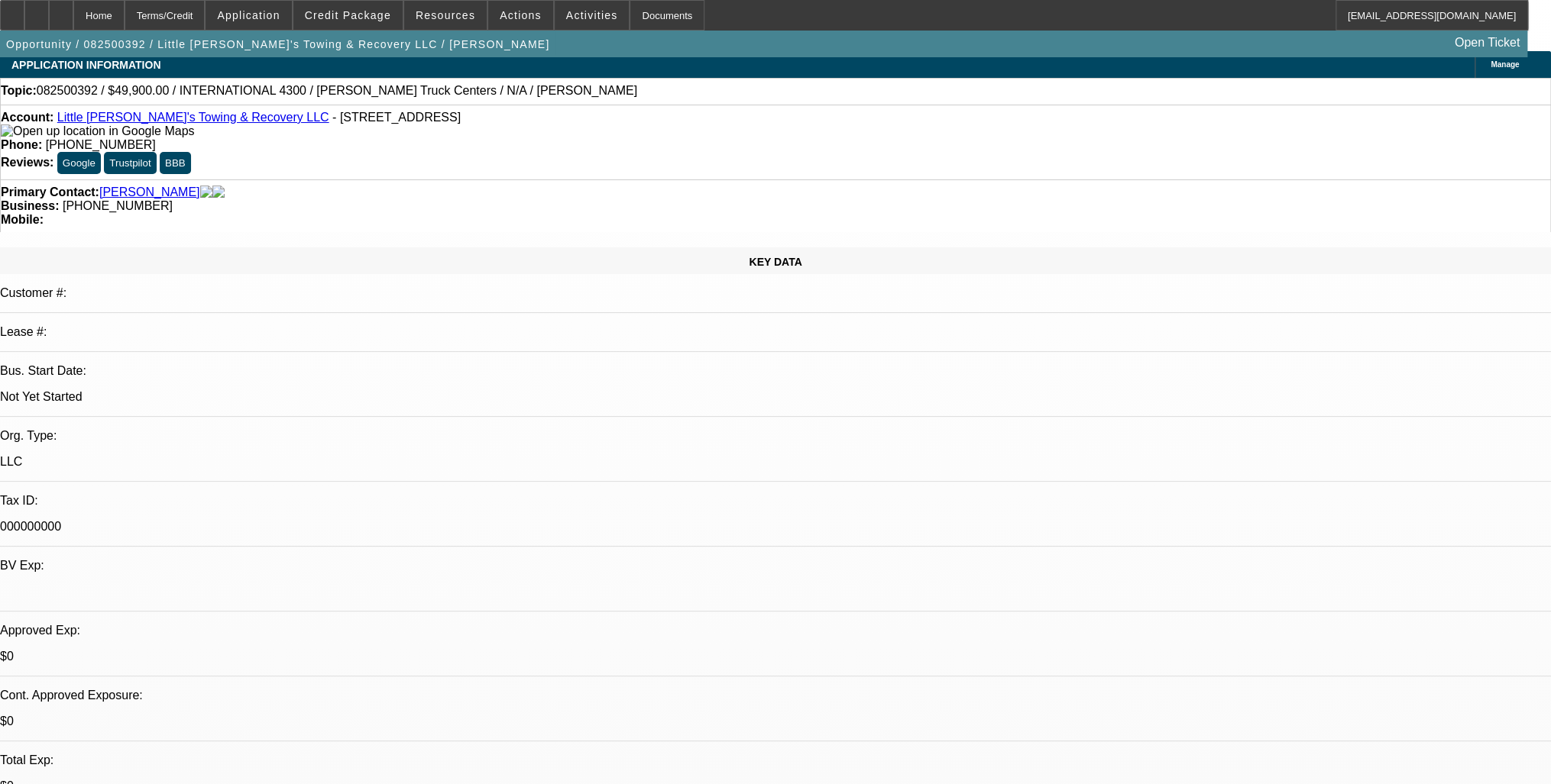
scroll to position [0, 0]
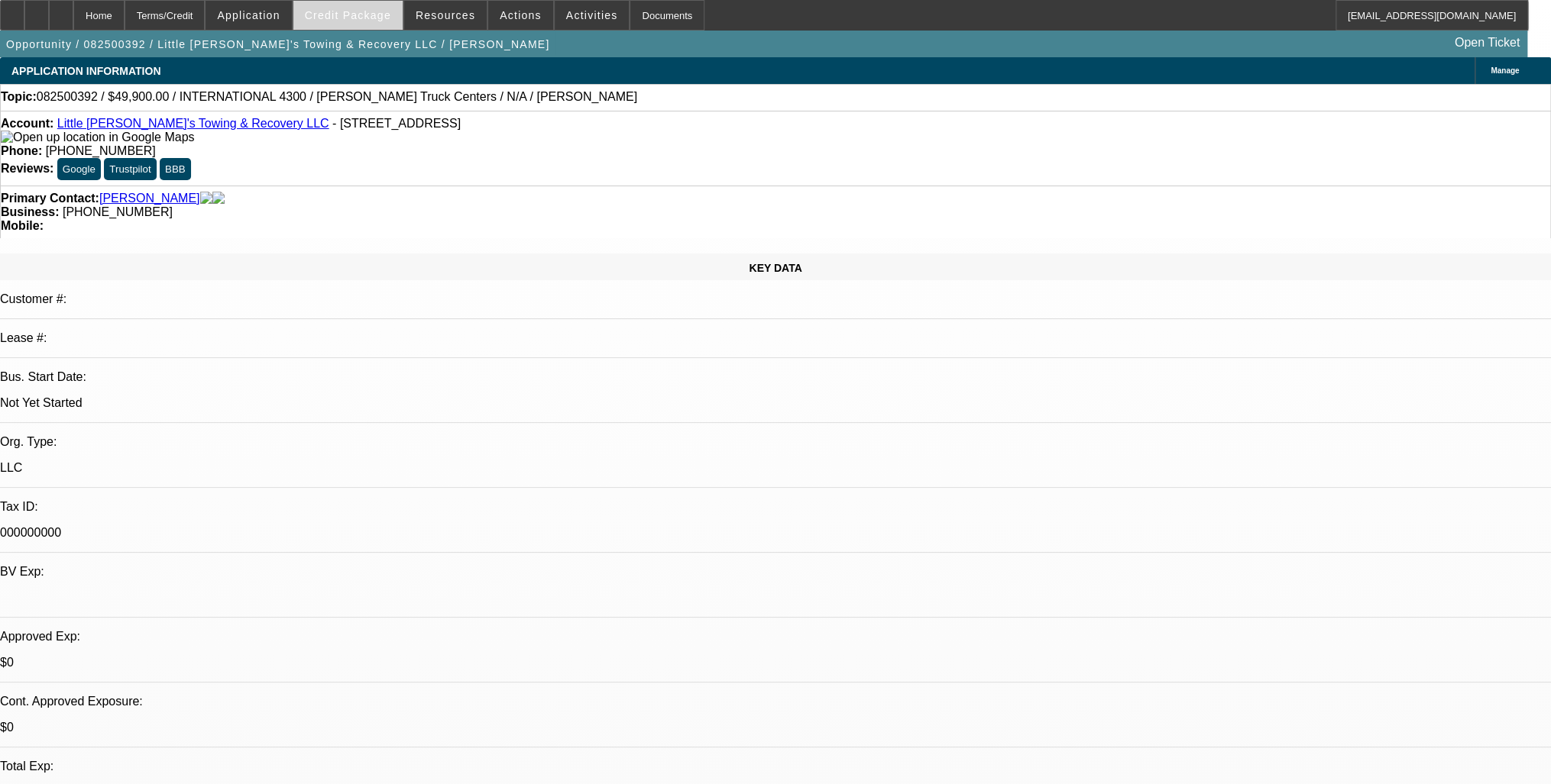
click at [321, 6] on span at bounding box center [348, 16] width 109 height 37
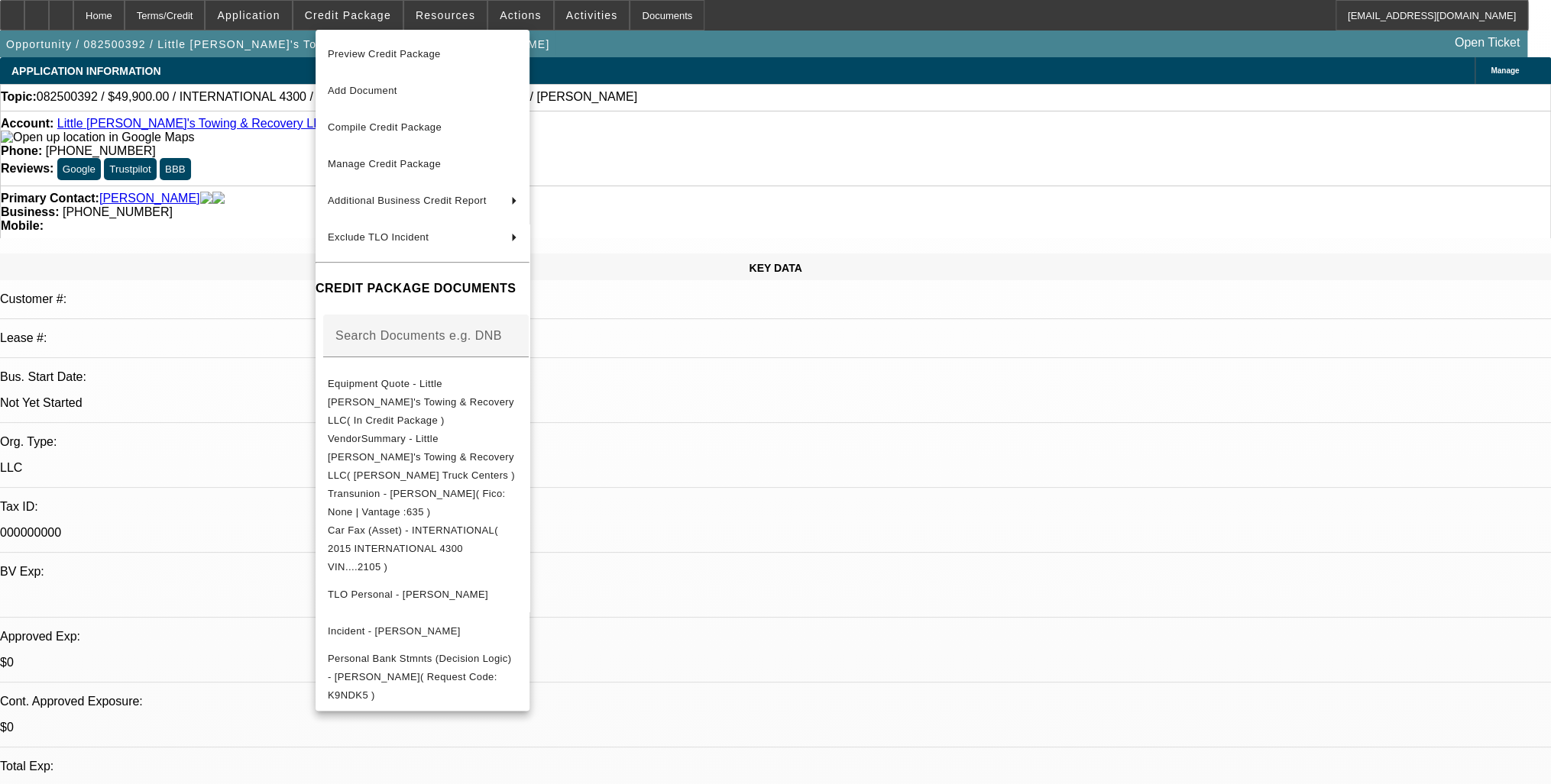
click at [801, 501] on div at bounding box center [775, 392] width 1551 height 784
